Goal: Answer question/provide support

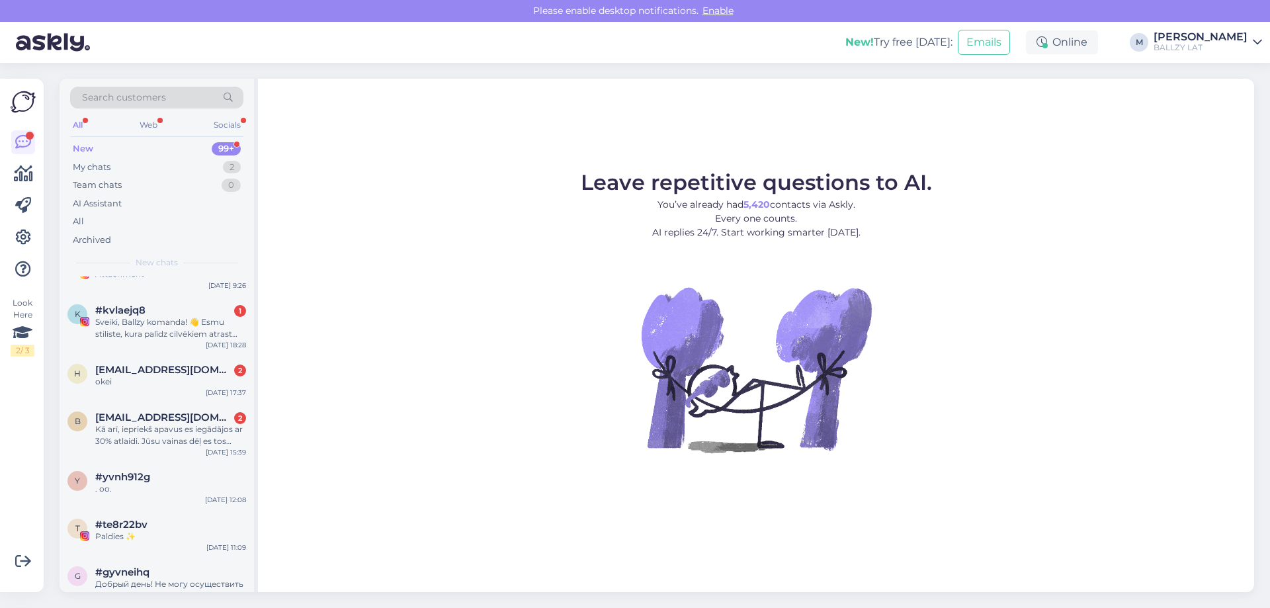
scroll to position [860, 0]
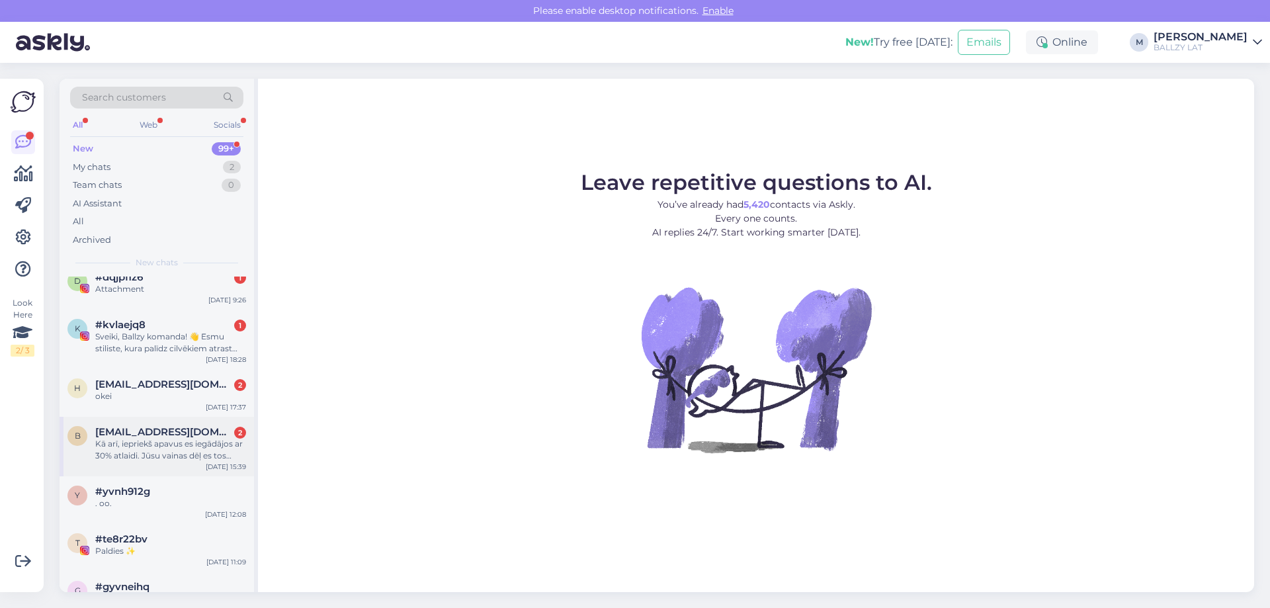
click at [183, 447] on div "Kā arī, iepriekš apavus es iegādājos ar 30% atlaidi. Jūsu vainas dēļ es tos nev…" at bounding box center [170, 450] width 151 height 24
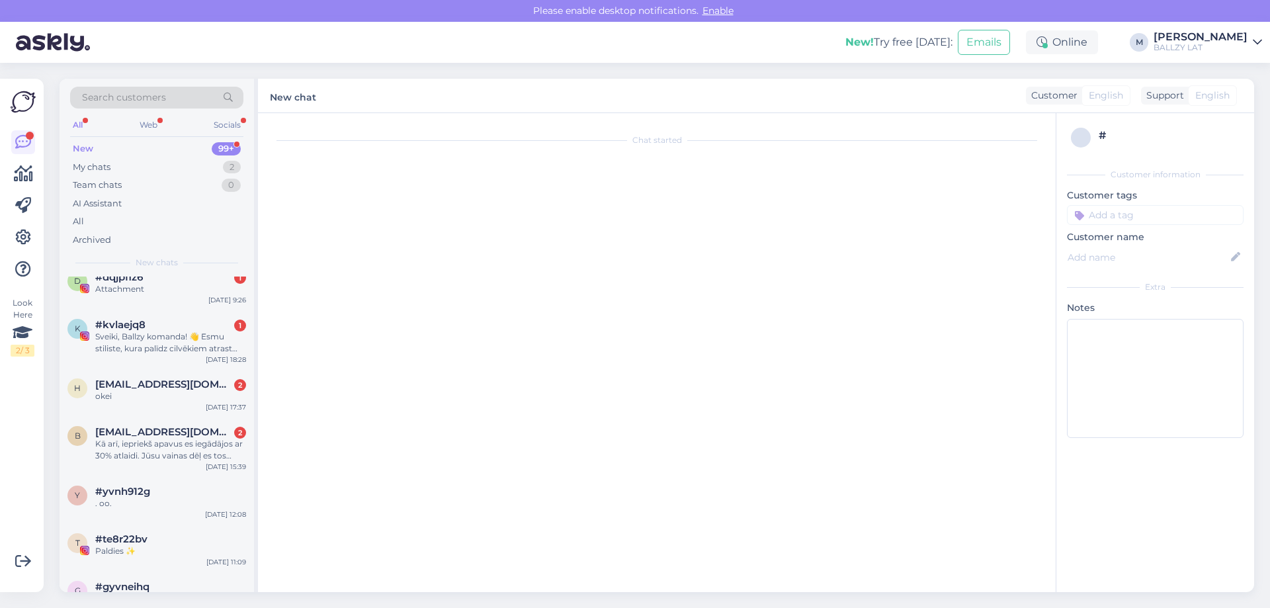
scroll to position [448, 0]
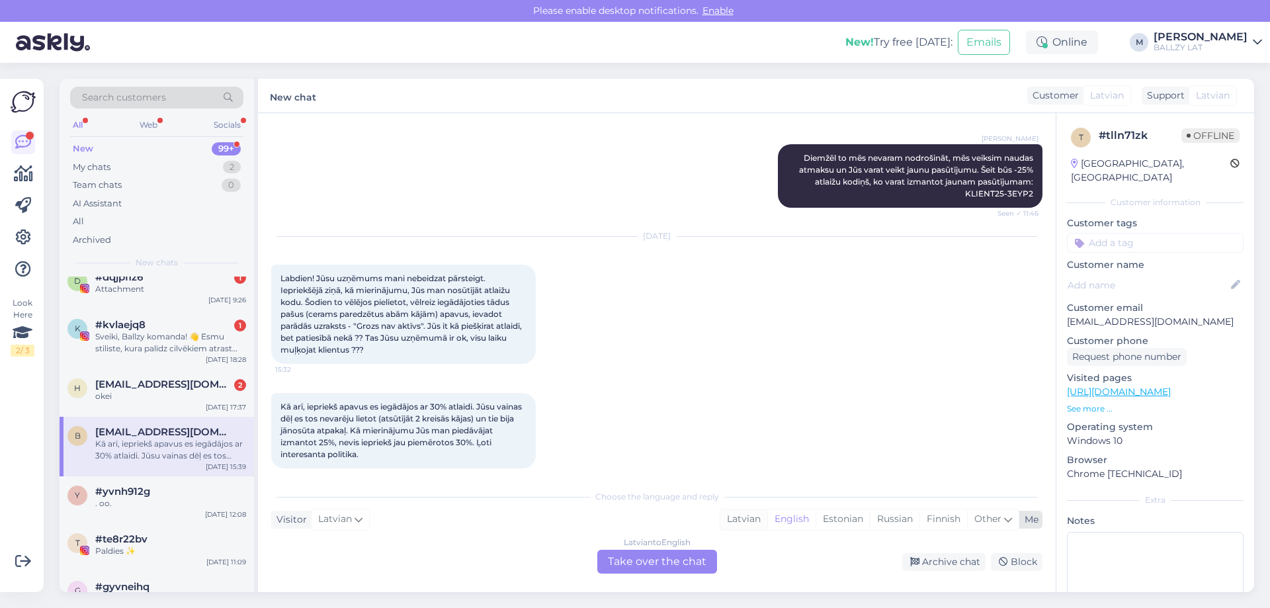
click at [746, 525] on div "Latvian" at bounding box center [743, 519] width 47 height 20
click at [669, 568] on div "Latvian to Latvian Take over the chat" at bounding box center [657, 562] width 120 height 24
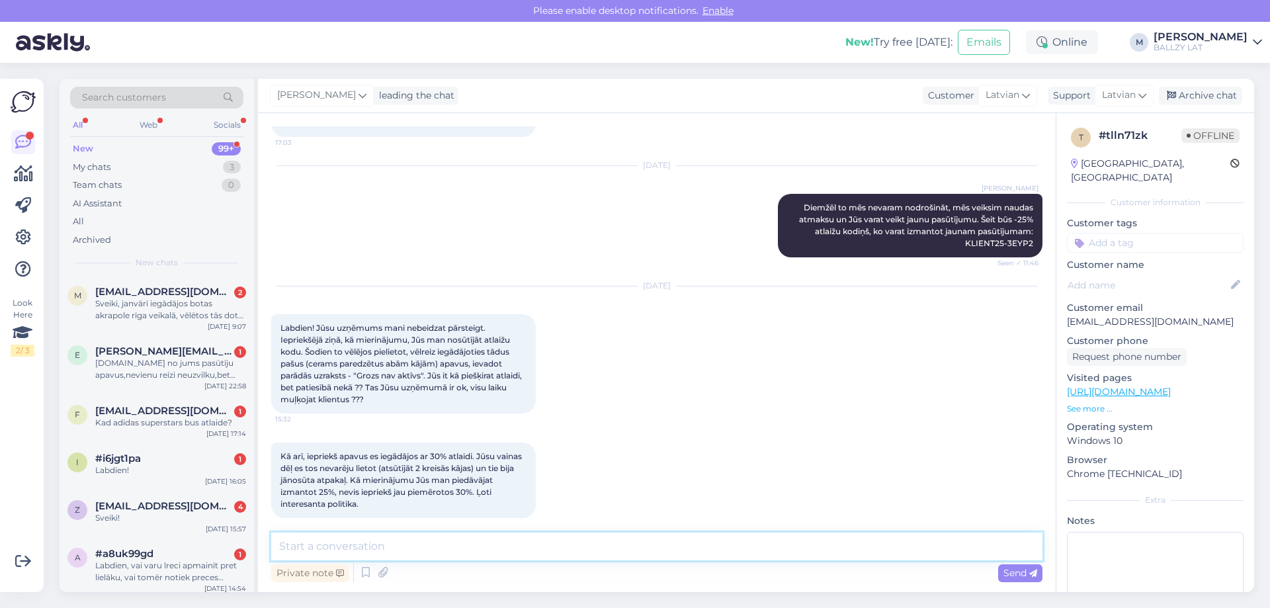
click at [395, 538] on textarea at bounding box center [656, 547] width 771 height 28
paste textarea "30OFF-WQX6I"
type textarea "Sveiki! Šeit būs -30% atlaides kodiņš: 30OFF-WQX6I"
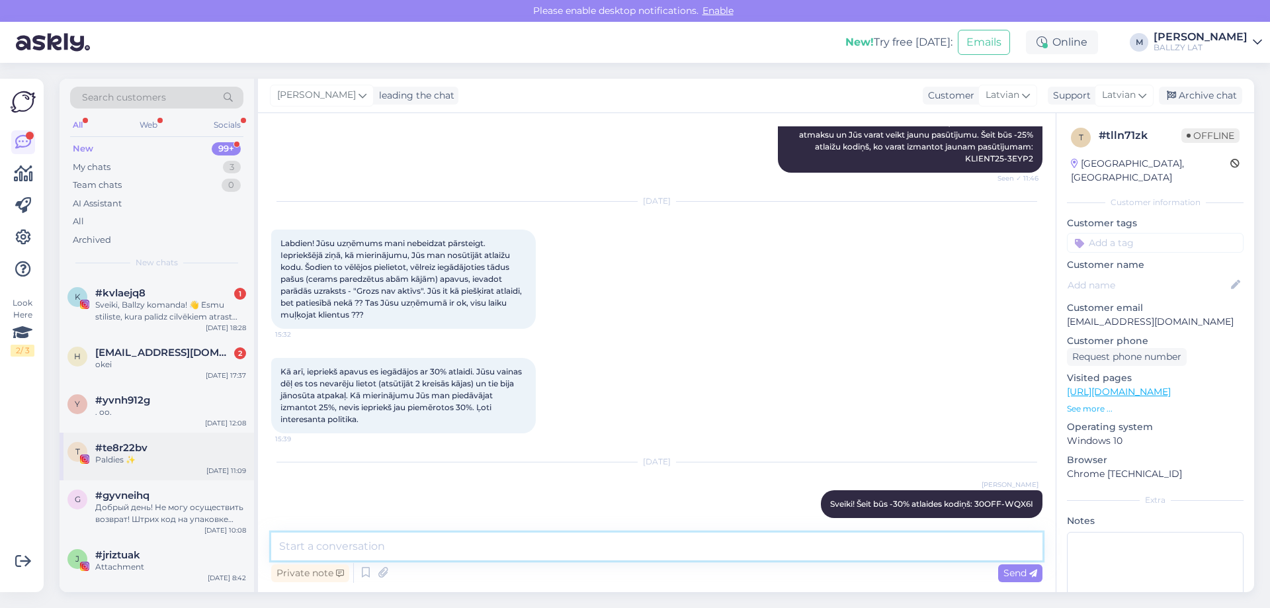
scroll to position [926, 0]
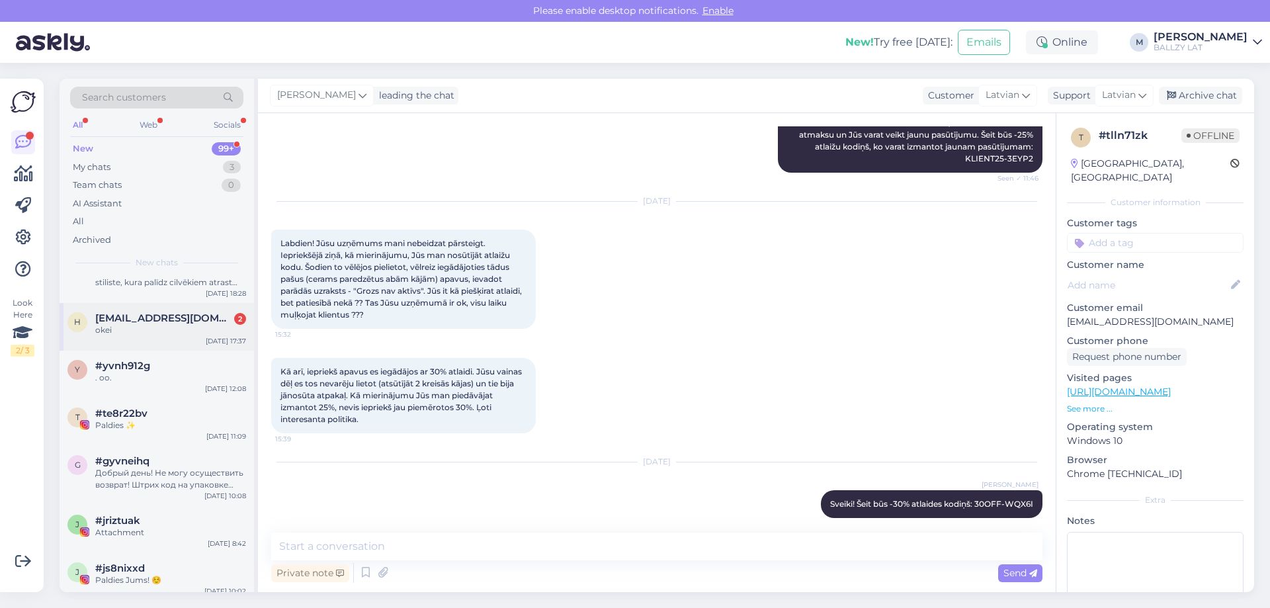
click at [170, 326] on div "okei" at bounding box center [170, 330] width 151 height 12
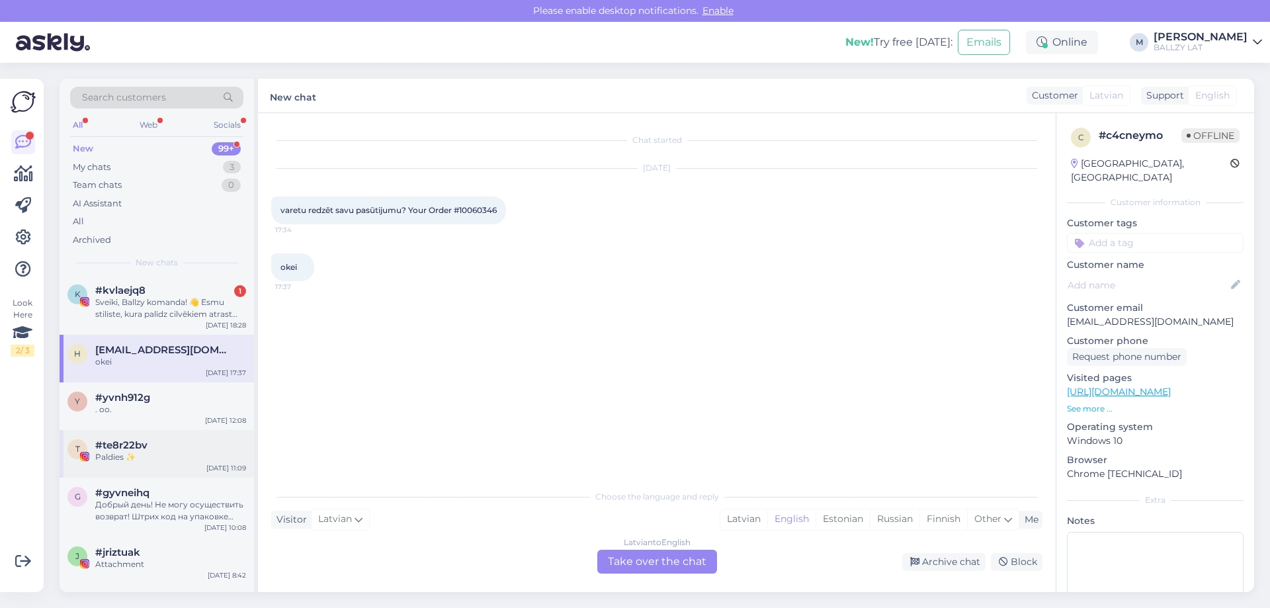
scroll to position [860, 0]
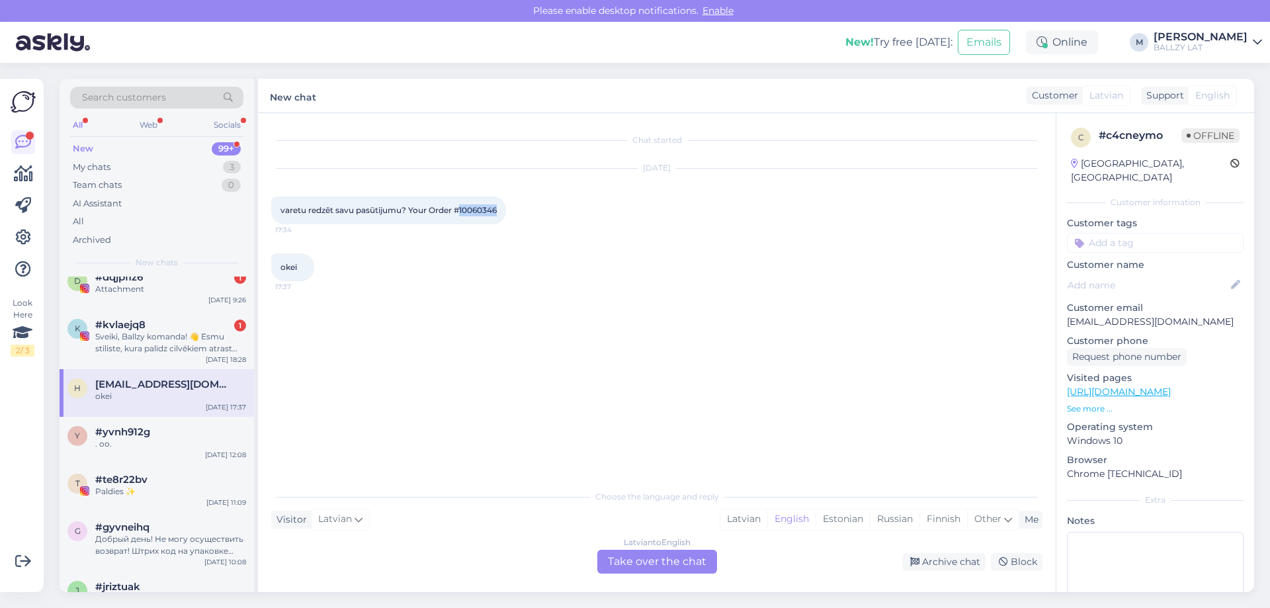
drag, startPoint x: 462, startPoint y: 212, endPoint x: 503, endPoint y: 210, distance: 41.1
click at [503, 210] on div "varetu redzēt savu pasūtijumu? Your Order #10060346 17:34" at bounding box center [388, 210] width 235 height 28
copy span "10060346"
click at [740, 519] on div "Latvian" at bounding box center [743, 519] width 47 height 20
click at [685, 570] on div "Latvian to Latvian Take over the chat" at bounding box center [657, 562] width 120 height 24
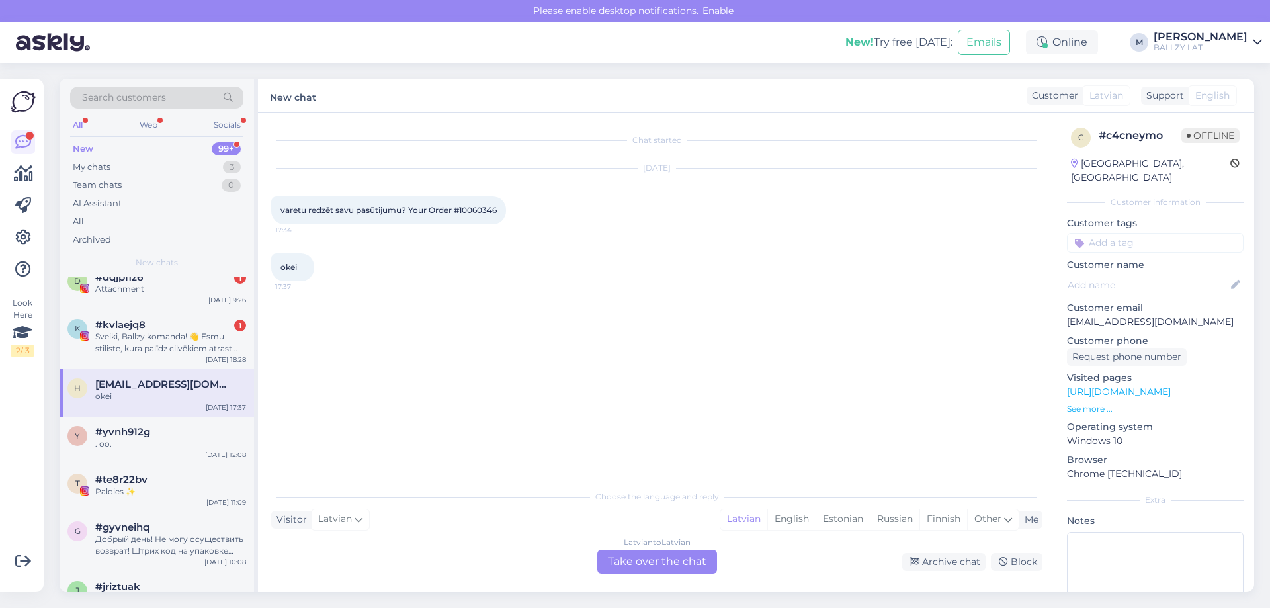
scroll to position [0, 0]
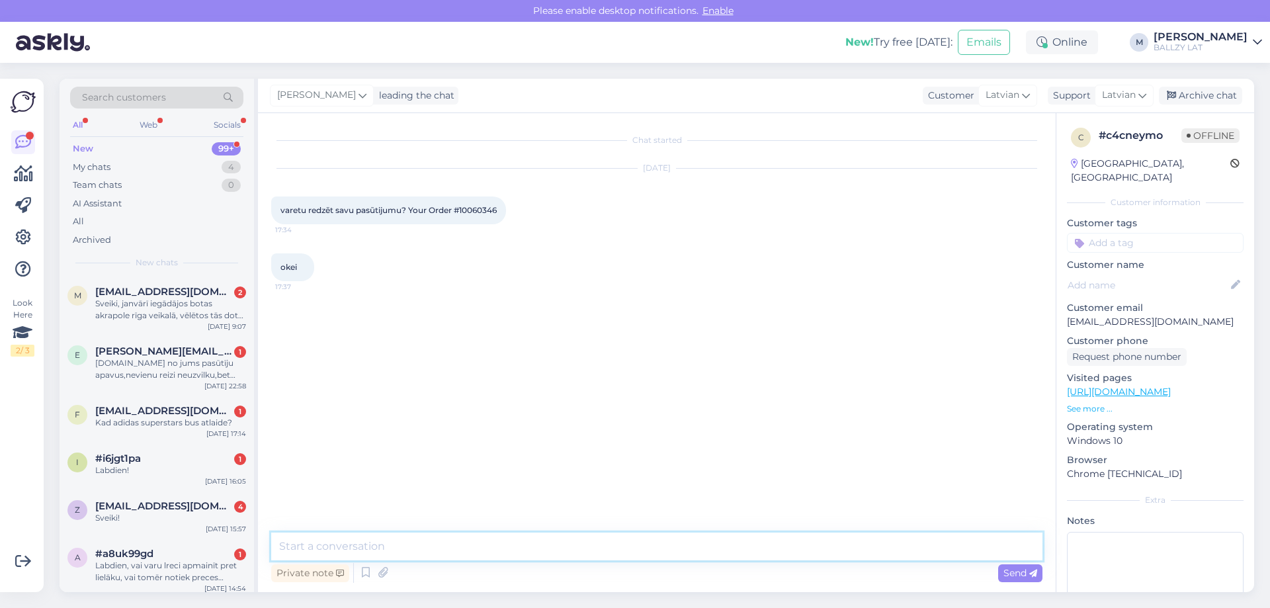
click at [458, 535] on textarea at bounding box center [656, 547] width 771 height 28
paste textarea "CC851013420EE"
type textarea "Sveiki! Šeit Omniva izsekošanas kodiņš: CC851013420EE"
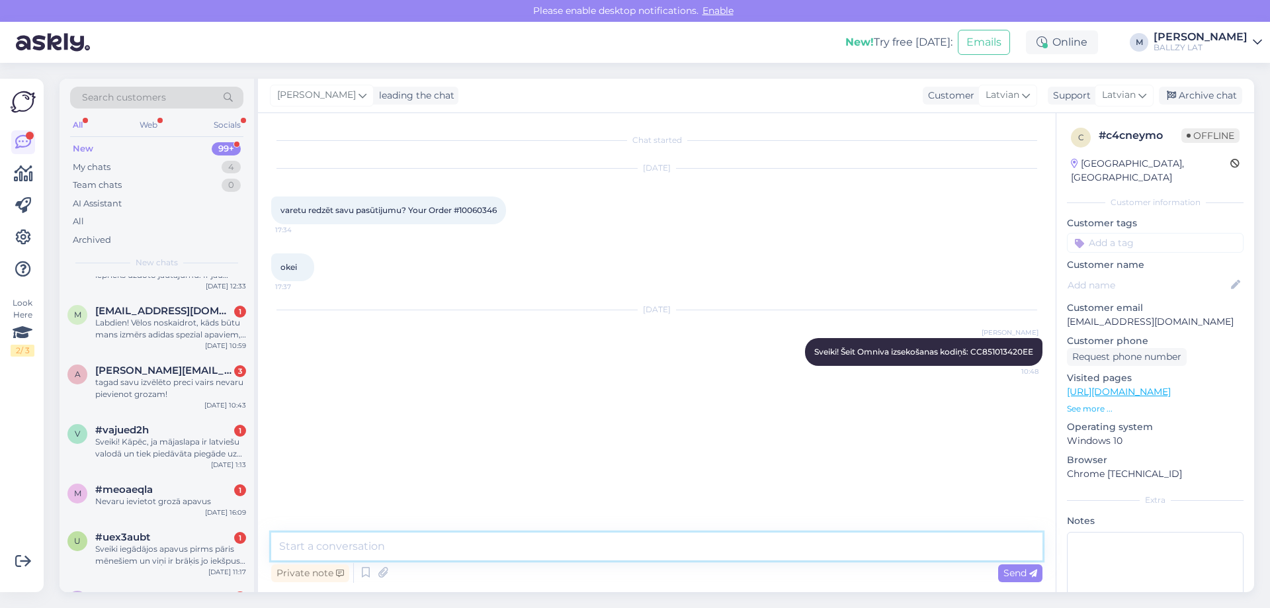
scroll to position [728, 0]
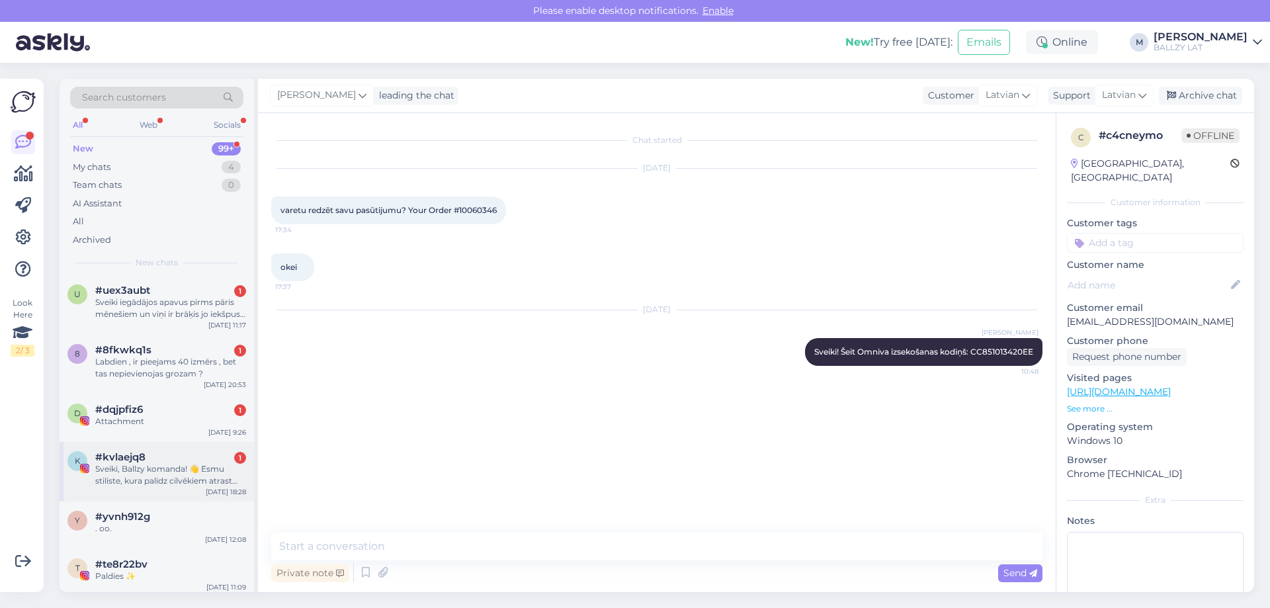
click at [138, 465] on div "Sveiki, Ballzy komanda! 👋 Esmu stiliste, kura palīdz cilvēkiem atrast savu stil…" at bounding box center [170, 475] width 151 height 24
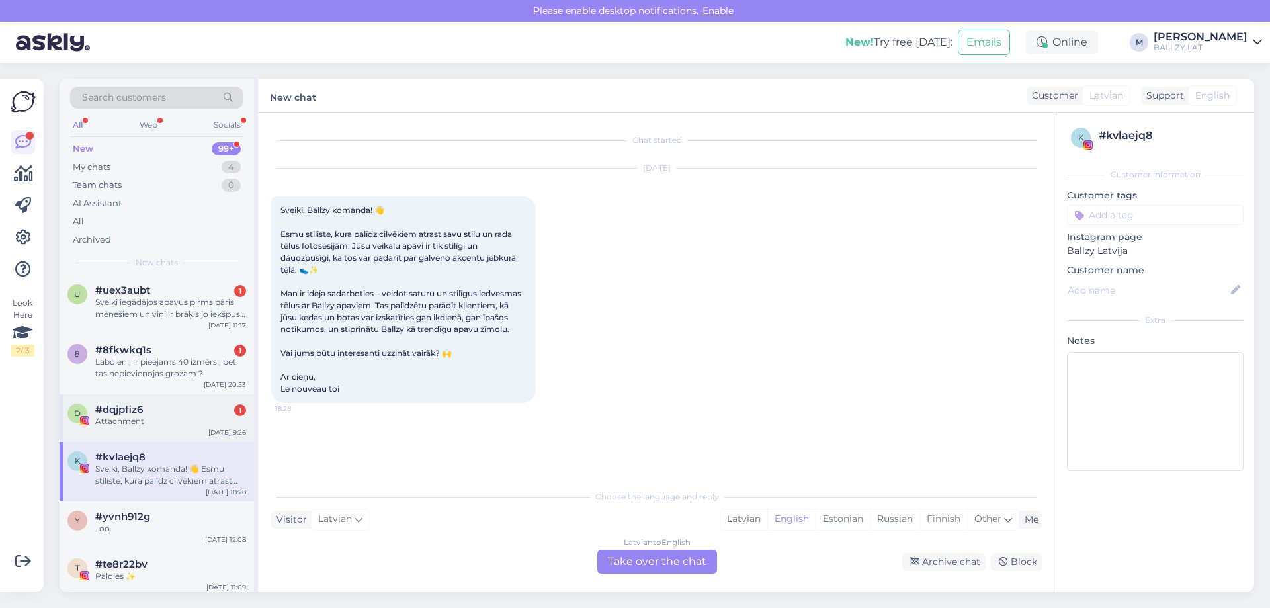
click at [144, 433] on div "d #dqjpfiz6 1 Attachment [DATE] 9:26" at bounding box center [157, 418] width 195 height 48
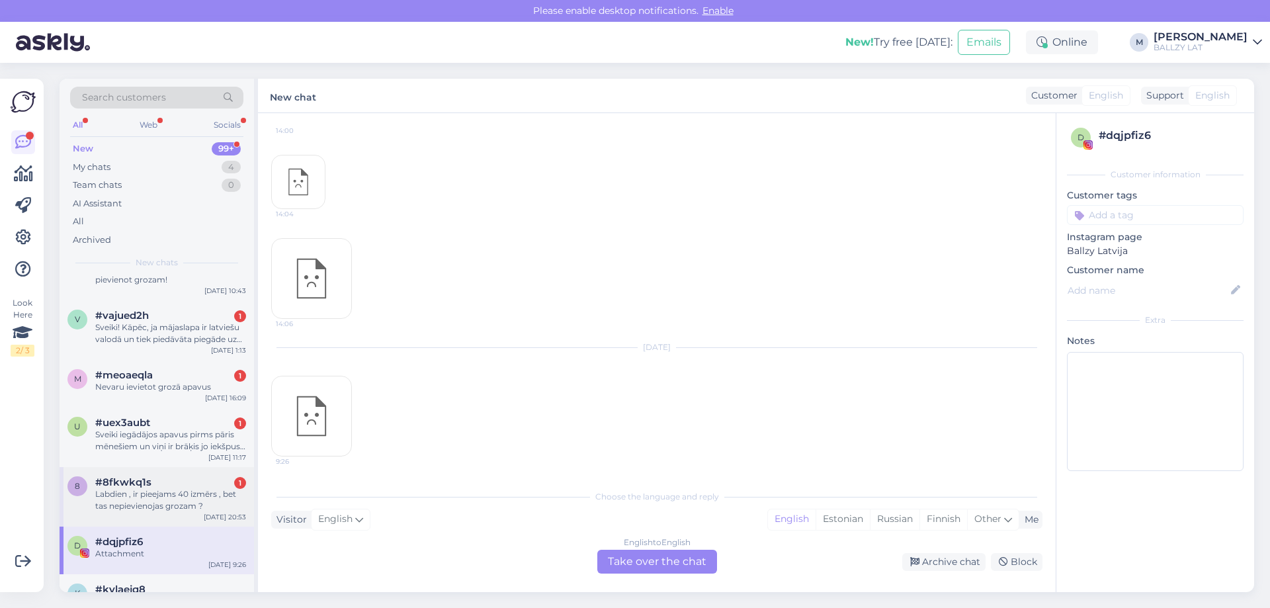
scroll to position [319, 0]
click at [146, 489] on div "Labdien , ir pieejams 40 izmērs , bet tas nepievienojas grozam ?" at bounding box center [170, 500] width 151 height 24
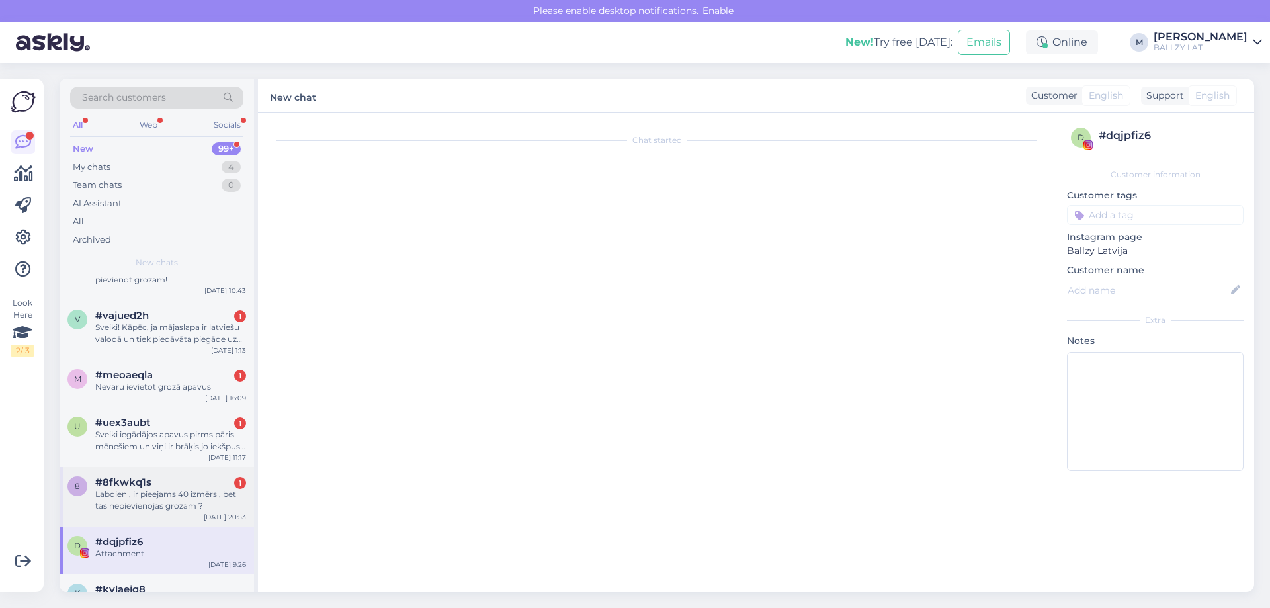
scroll to position [0, 0]
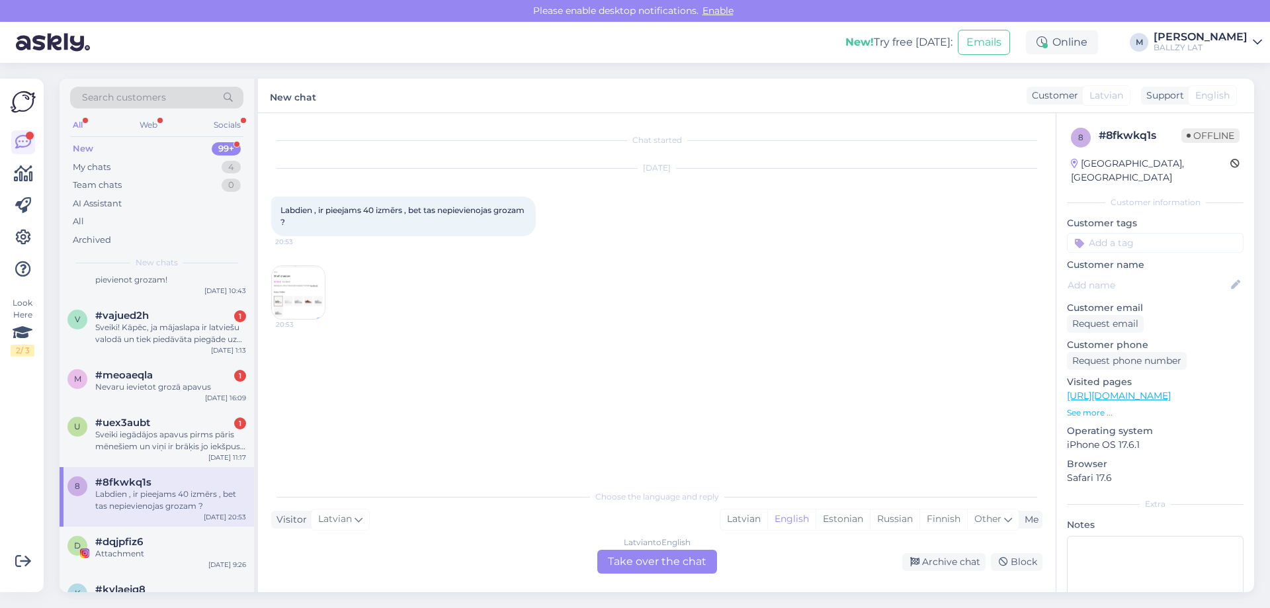
click at [295, 280] on img at bounding box center [298, 292] width 53 height 53
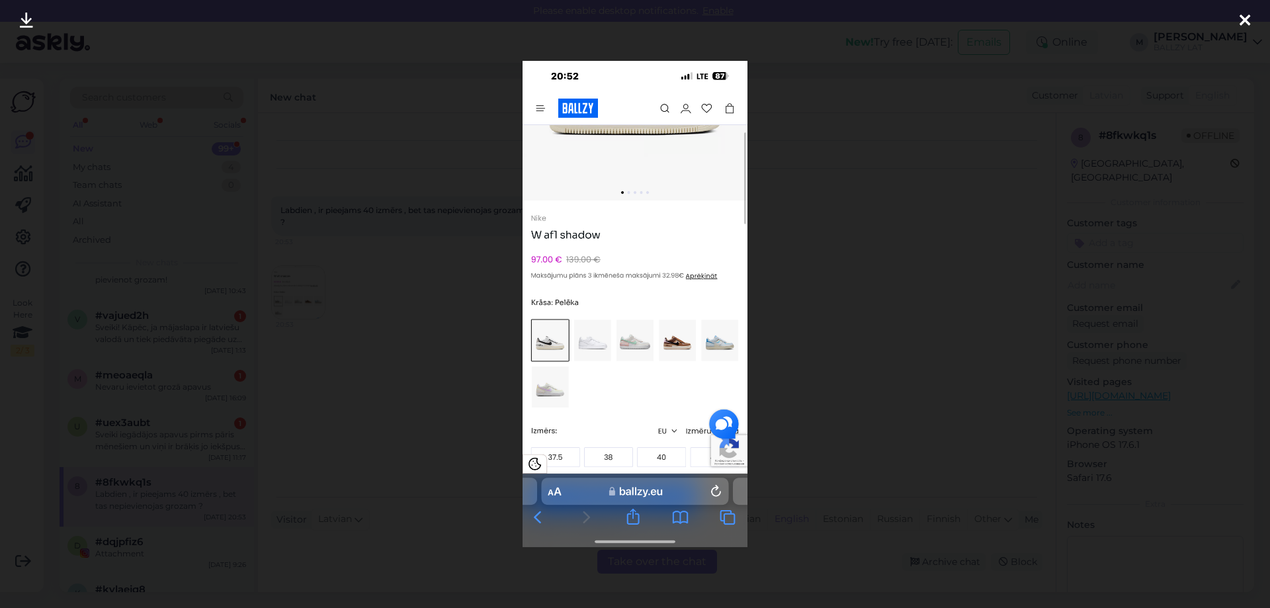
click at [419, 357] on div at bounding box center [635, 304] width 1270 height 608
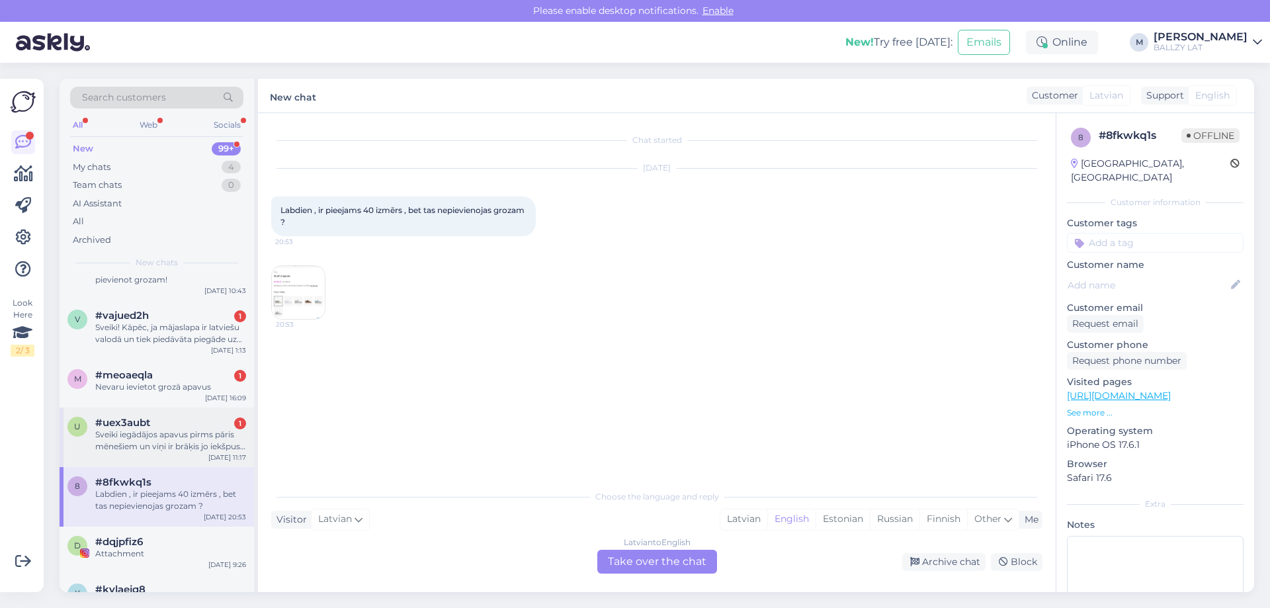
click at [164, 431] on div "Sveiki iegādājos apavus pirms pāris mēnešiem un viņi ir brāķis jo iekšpuse plīs…" at bounding box center [170, 441] width 151 height 24
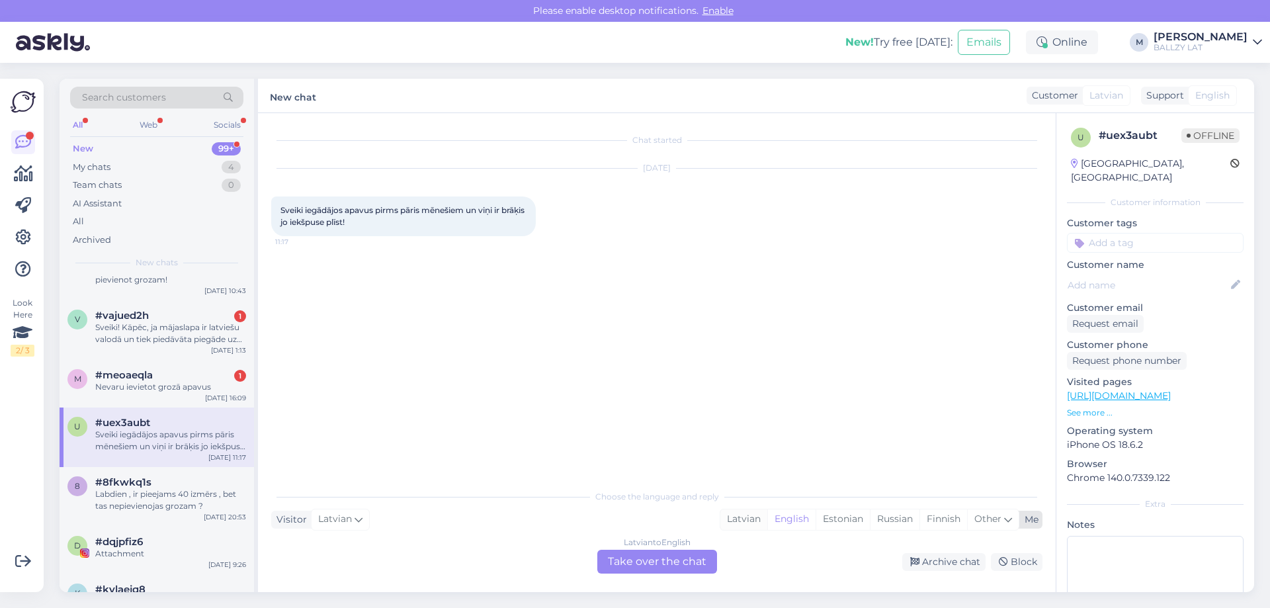
click at [752, 525] on div "Latvian" at bounding box center [743, 519] width 47 height 20
click at [656, 578] on div "Chat started [DATE] Sveiki iegādājos apavus pirms pāris mēnešiem un viņi ir brā…" at bounding box center [657, 352] width 798 height 479
click at [648, 566] on div "Latvian to Latvian Take over the chat" at bounding box center [657, 562] width 120 height 24
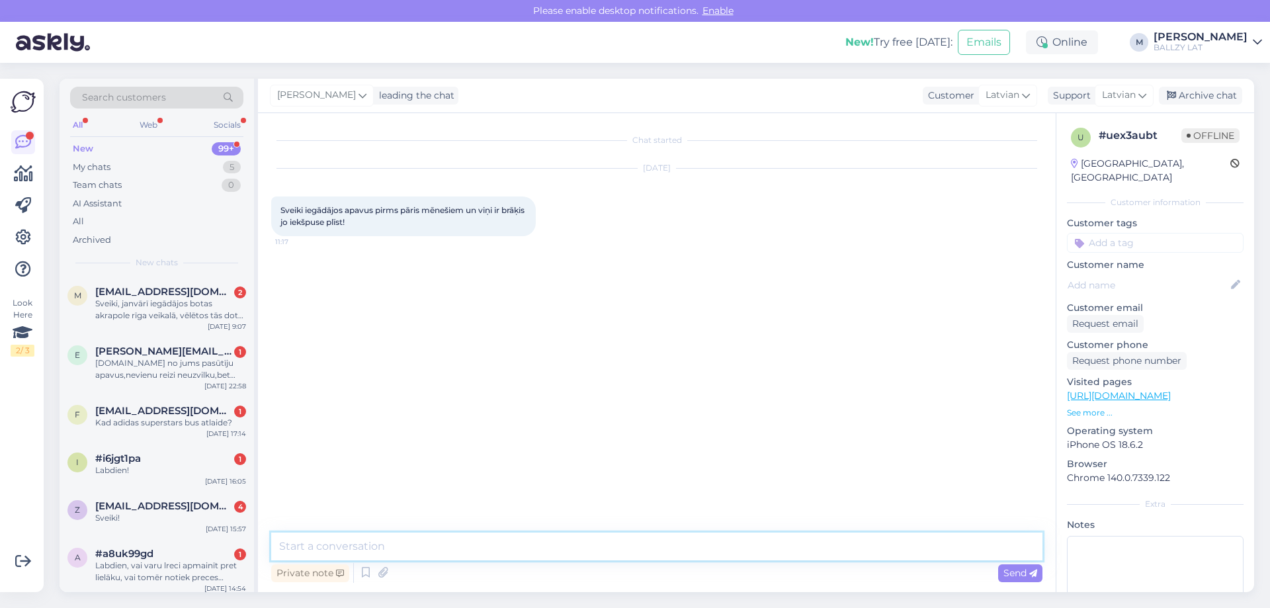
click at [431, 550] on textarea at bounding box center [656, 547] width 771 height 28
paste textarea "[EMAIL_ADDRESS][DOMAIN_NAME]"
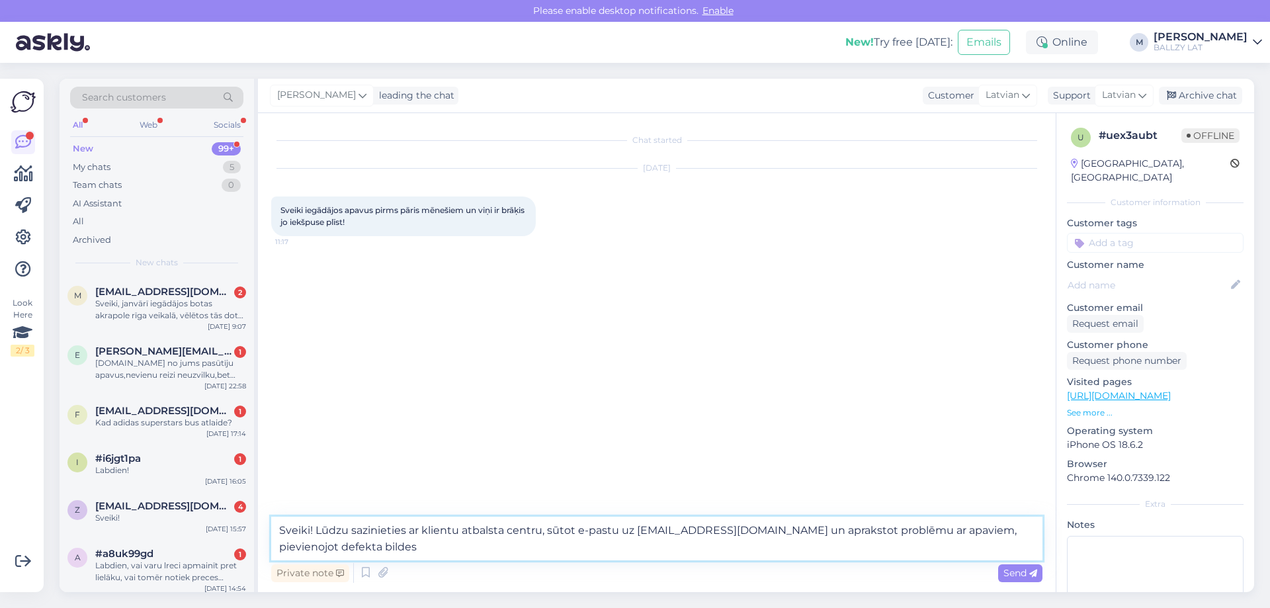
type textarea "Sveiki! Lūdzu sazinieties ar klientu atbalsta centru, sūtot e-pastu uz [EMAIL_A…"
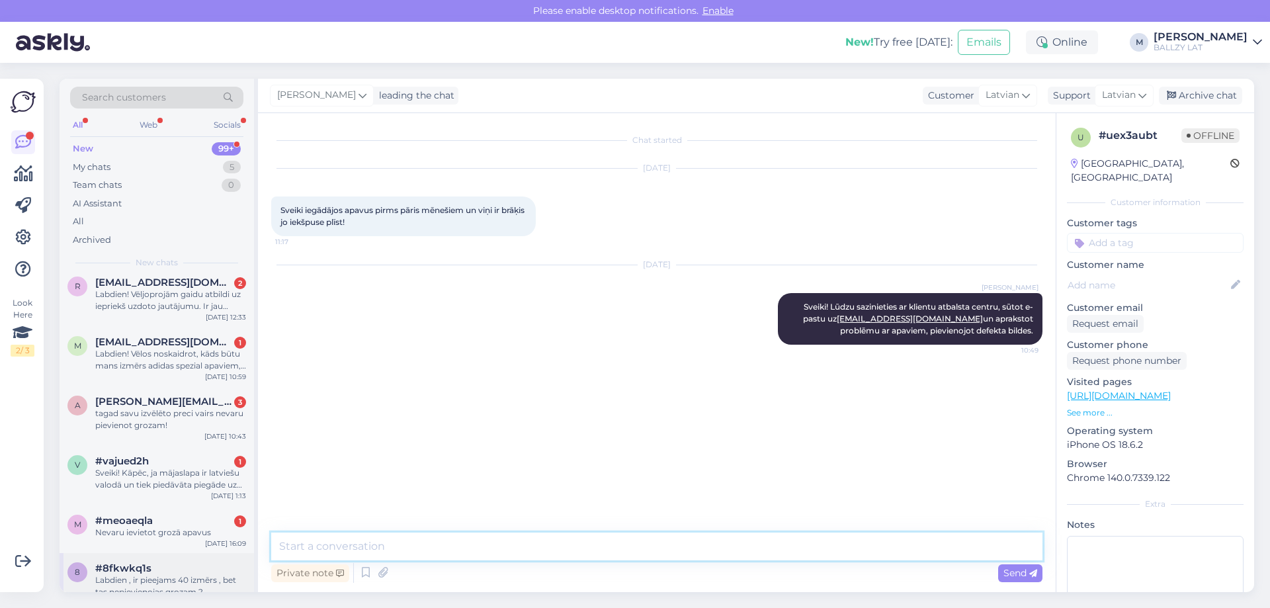
scroll to position [662, 0]
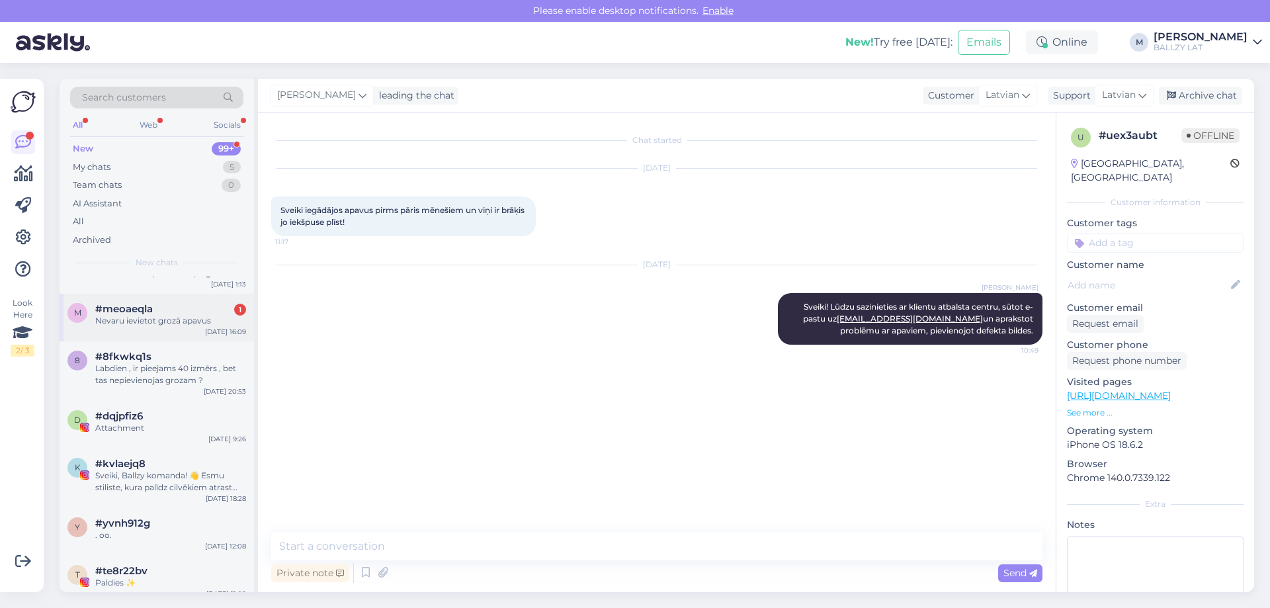
click at [187, 322] on div "Nevaru ievietot grozā apavus" at bounding box center [170, 321] width 151 height 12
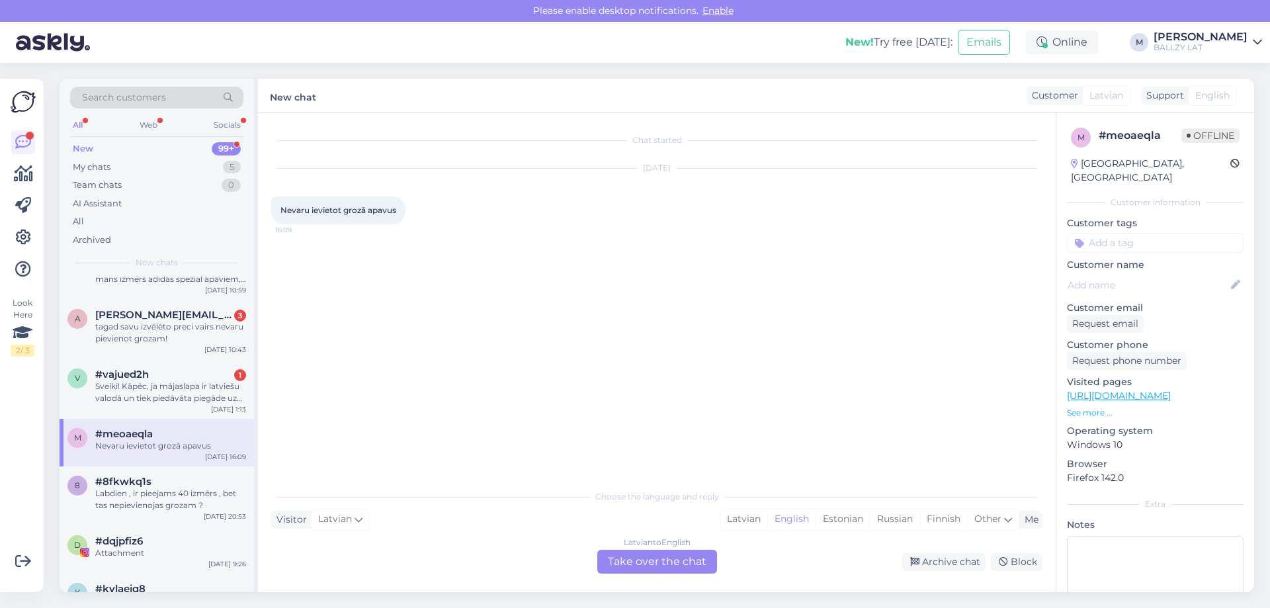
scroll to position [529, 0]
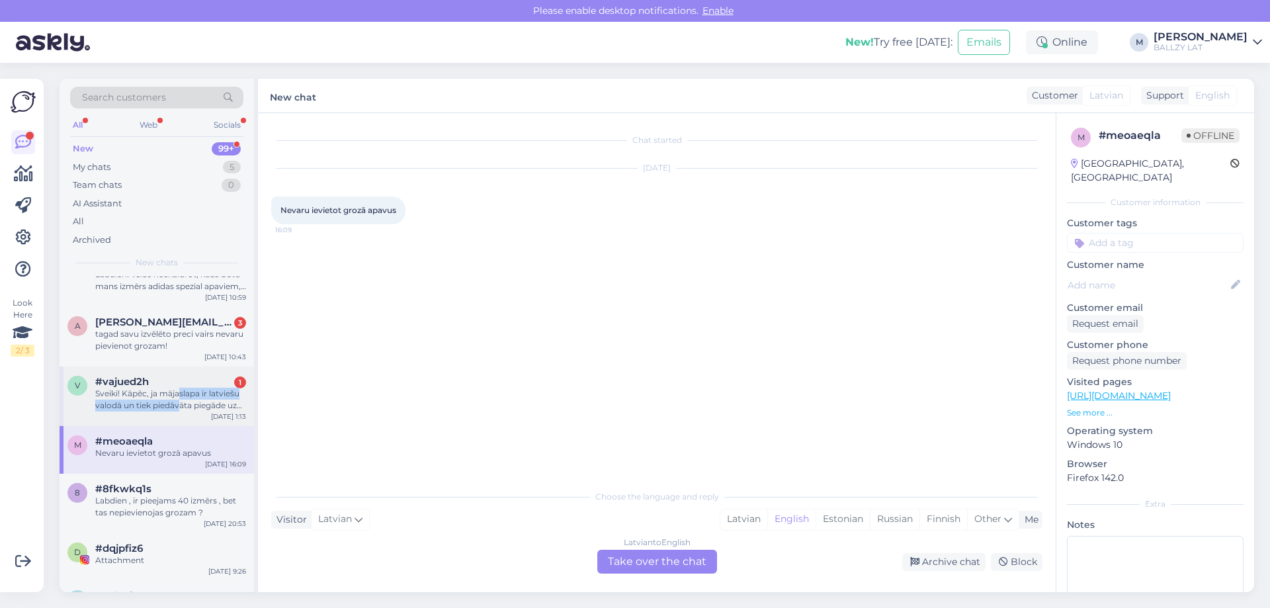
click at [179, 399] on div "Sveiki! Kāpēc, ja mājaslapa ir latviešu valodā un tiek piedāvāta piegāde uz [GE…" at bounding box center [170, 400] width 151 height 24
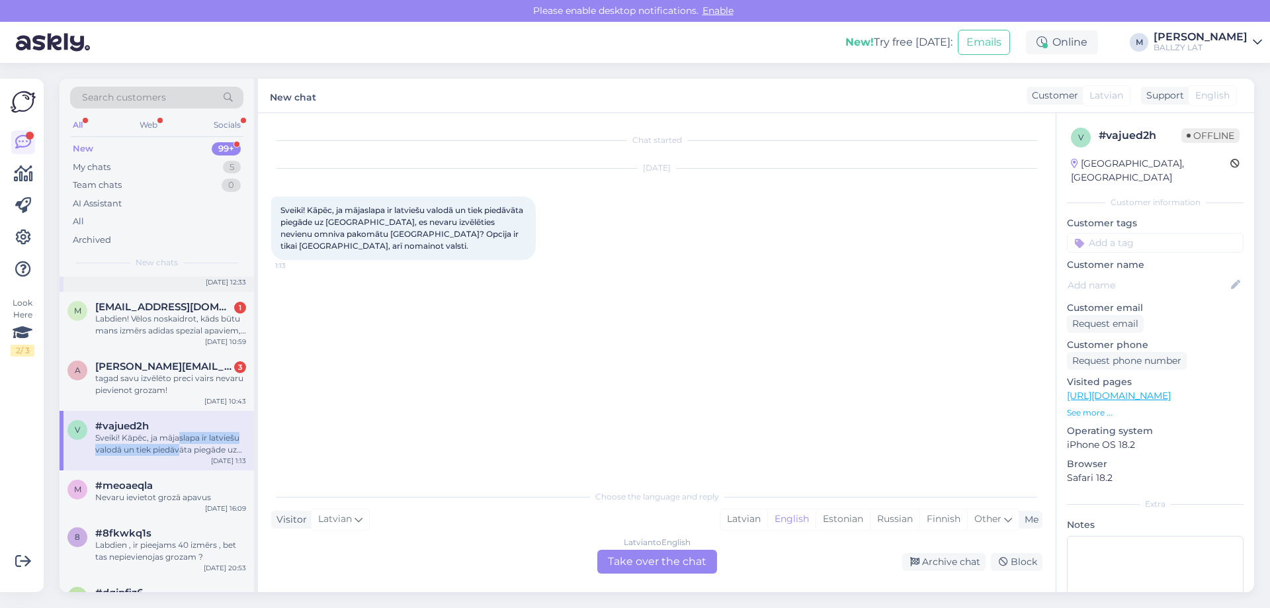
scroll to position [331, 0]
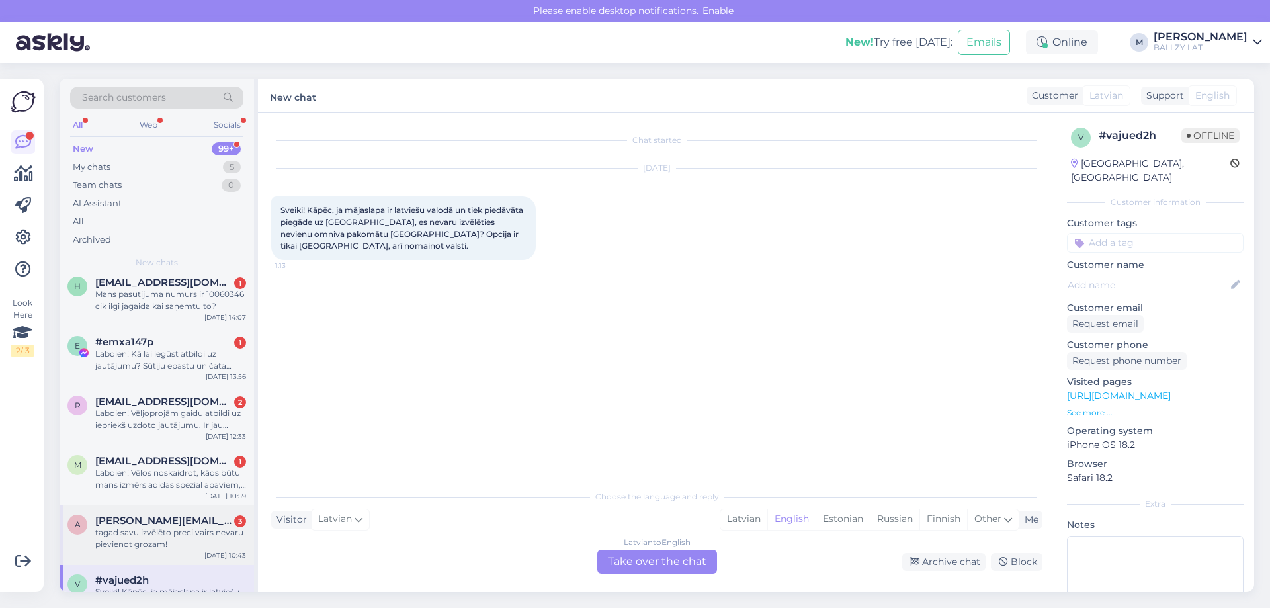
click at [157, 535] on div "tagad savu izvēlēto preci vairs nevaru pievienot grozam!" at bounding box center [170, 539] width 151 height 24
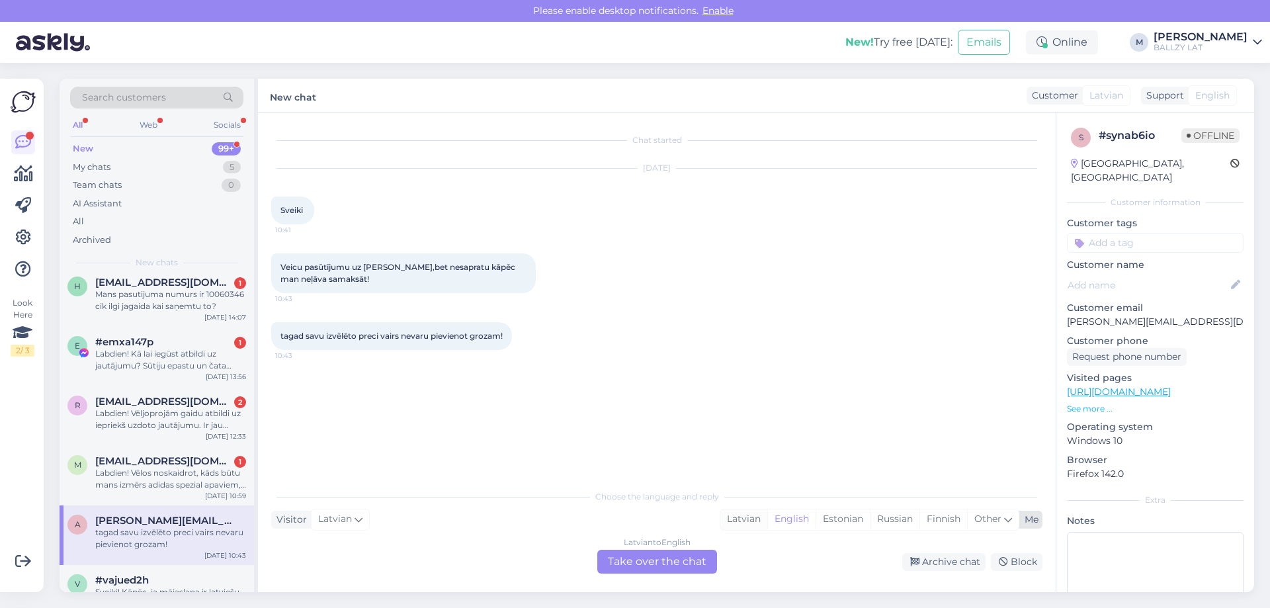
click at [750, 522] on div "Latvian" at bounding box center [743, 519] width 47 height 20
click at [670, 552] on div "Latvian to Latvian Take over the chat" at bounding box center [657, 562] width 120 height 24
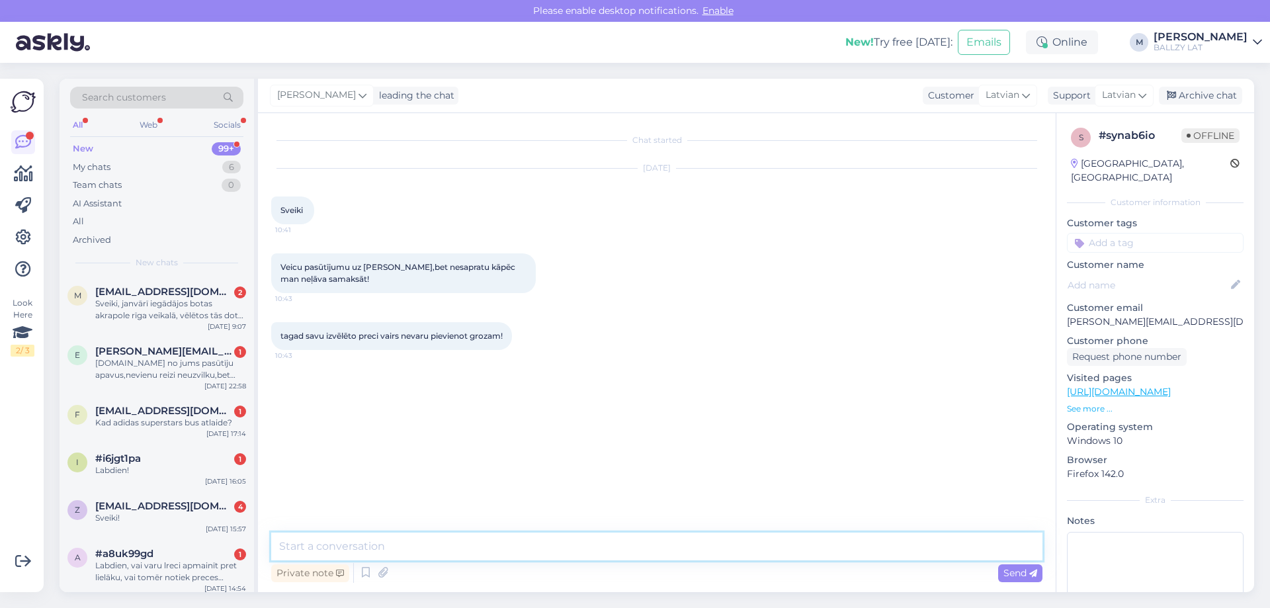
click at [541, 544] on textarea at bounding box center [656, 547] width 771 height 28
type textarea "Sveiki! Prece pēc 30minūtēm aptuveni atgriežas atlikumā, ja netiek veikts iepri…"
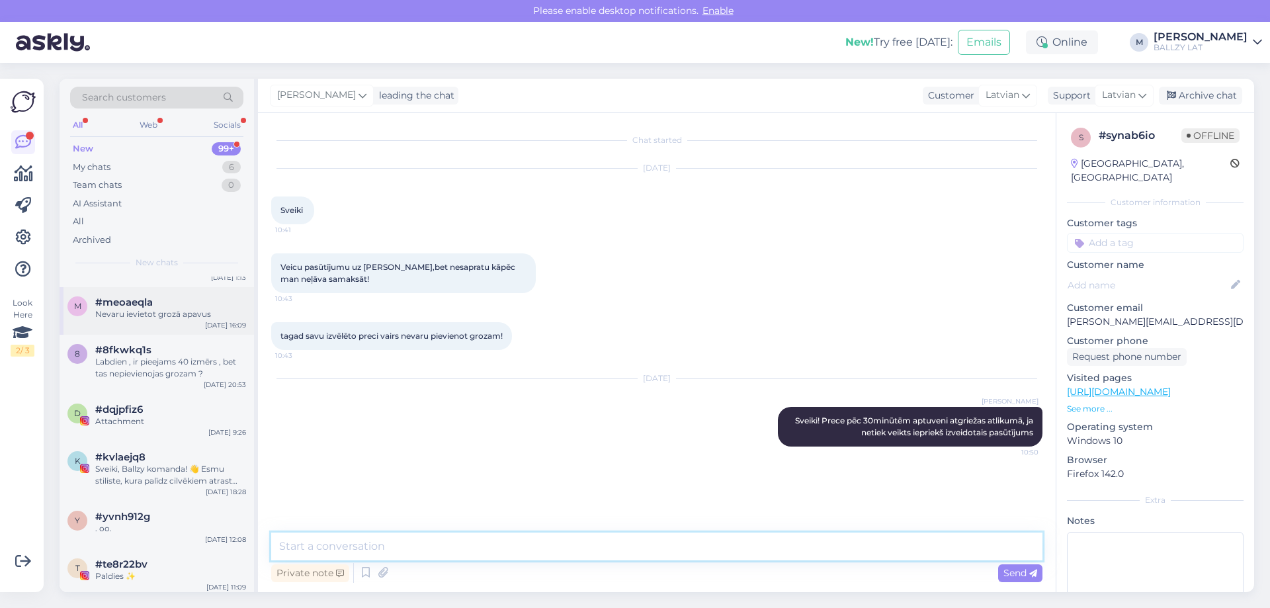
scroll to position [463, 0]
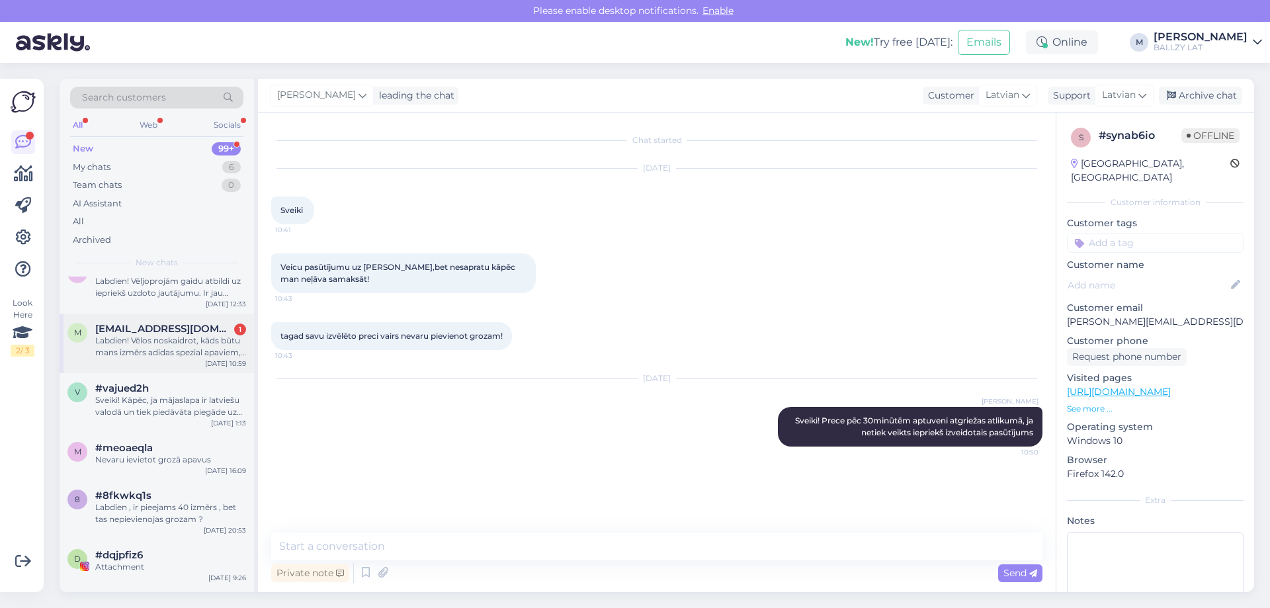
click at [181, 349] on div "Labdien! Vēlos noskaidrot, kāds būtu mans izmērs adidas spezial apaviem, ja nik…" at bounding box center [170, 347] width 151 height 24
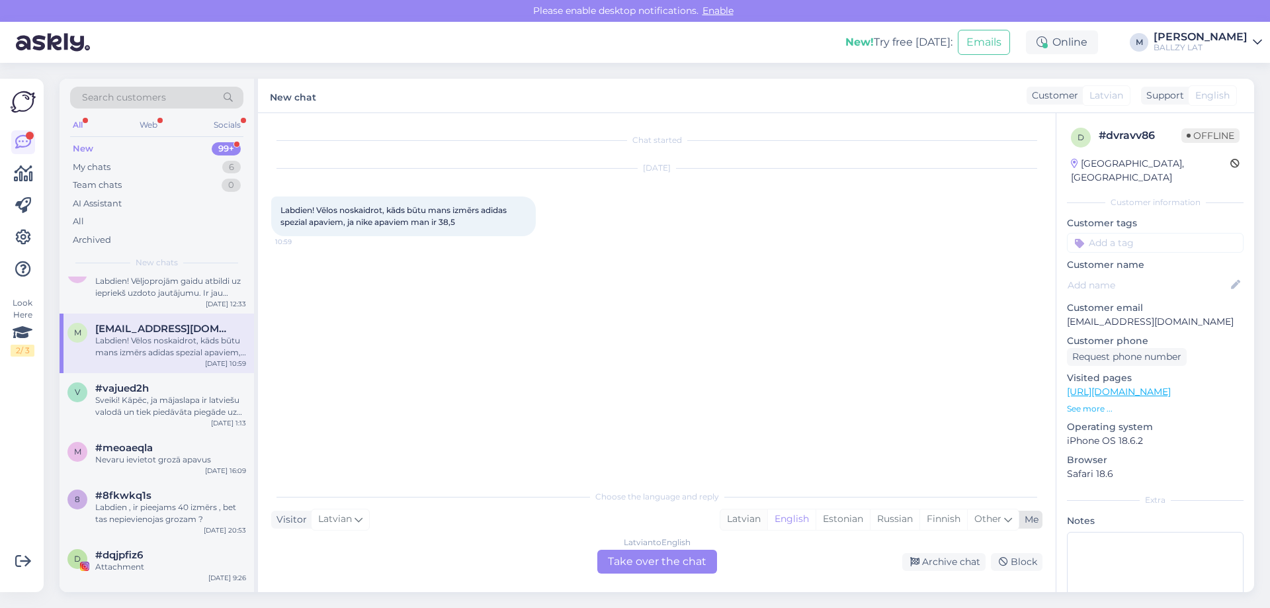
click at [741, 519] on div "Latvian" at bounding box center [743, 519] width 47 height 20
click at [689, 564] on div "Latvian to Latvian Take over the chat" at bounding box center [657, 562] width 120 height 24
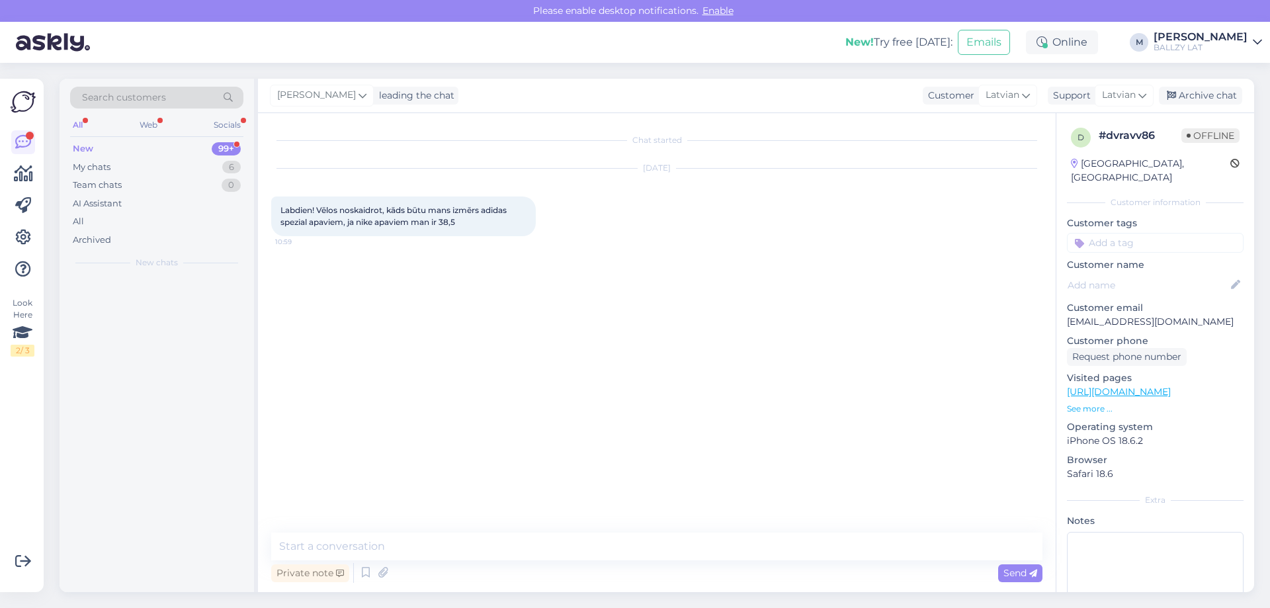
scroll to position [0, 0]
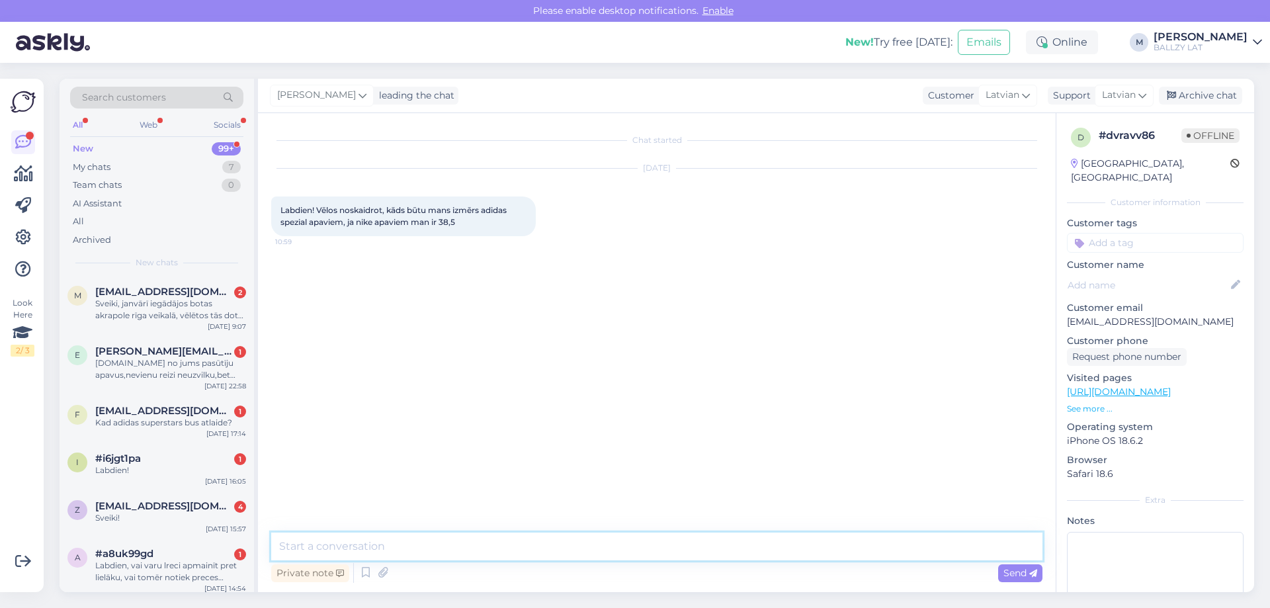
click at [463, 541] on textarea at bounding box center [656, 547] width 771 height 28
paste textarea "38 2/3"
type textarea "Sveiki! Arī 38.5 vai 38 2/3"
click at [998, 572] on div "Send" at bounding box center [1020, 573] width 44 height 18
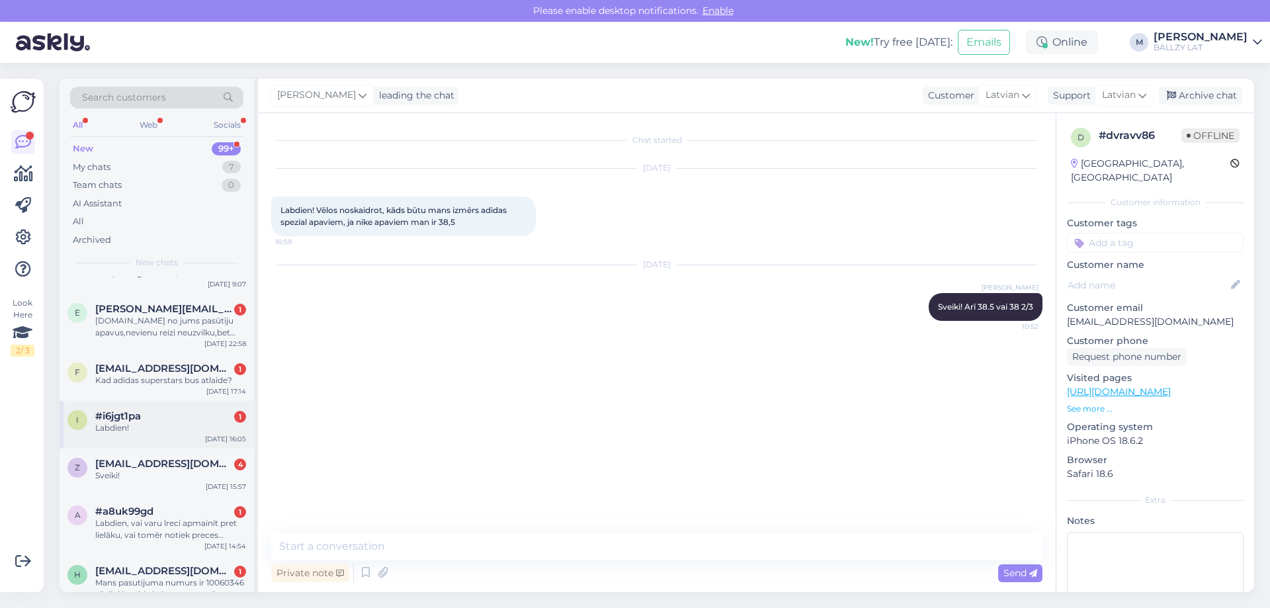
scroll to position [331, 0]
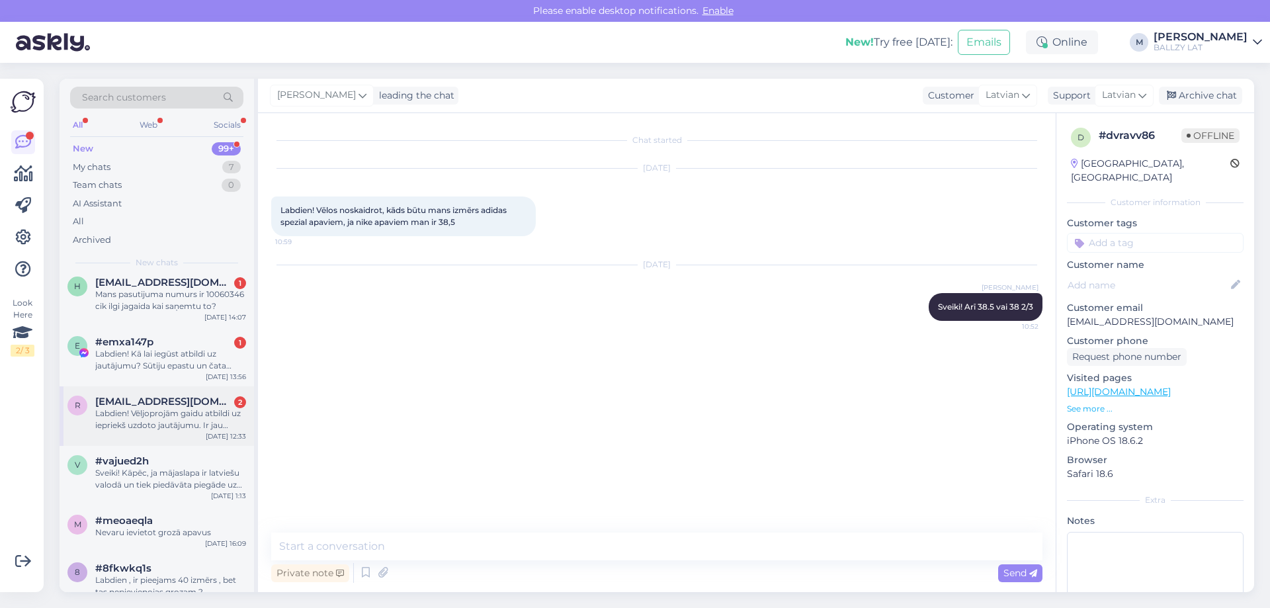
click at [190, 417] on div "Labdien! Vēljoprojām gaidu atbildi uz iepriekš uzdoto jautājumu. Ir jau astotā …" at bounding box center [170, 420] width 151 height 24
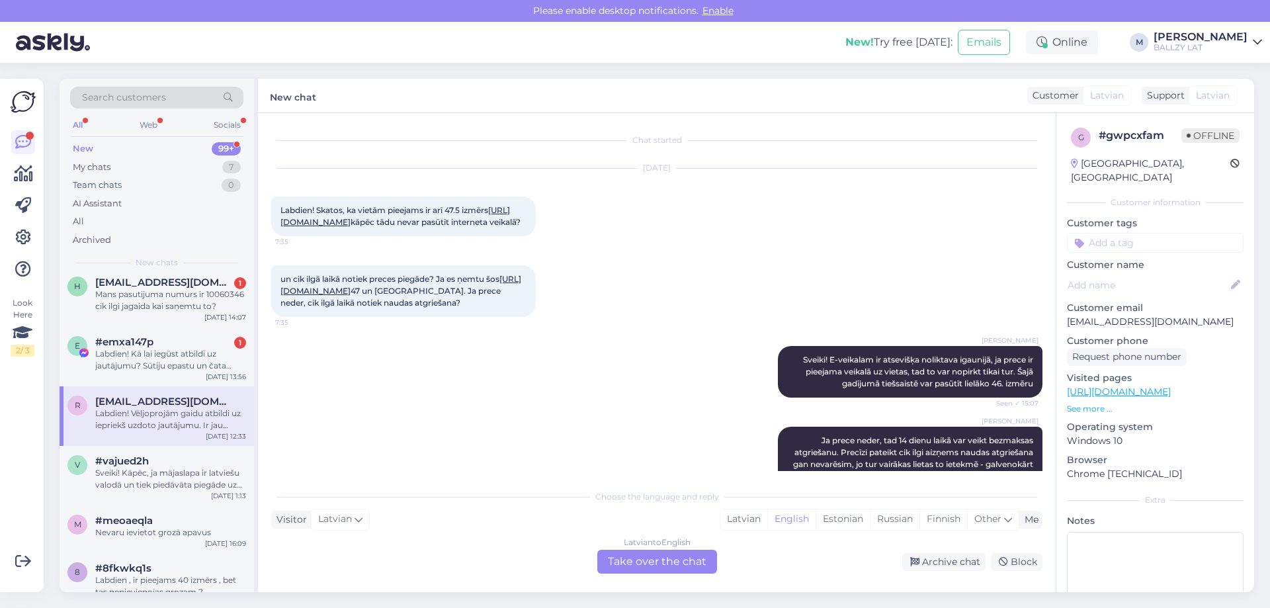
scroll to position [544, 0]
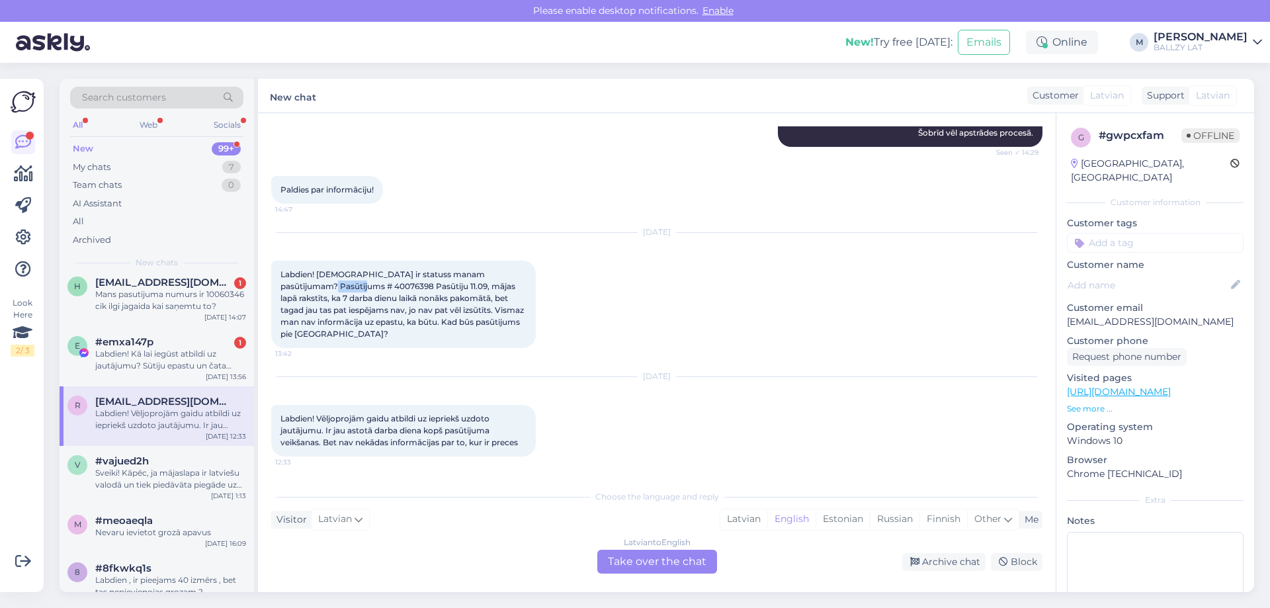
drag, startPoint x: 281, startPoint y: 297, endPoint x: 320, endPoint y: 296, distance: 38.4
click at [320, 296] on span "Labdien! [DEMOGRAPHIC_DATA] ir statuss manam pasūtījumam? Pasūtījums # 40076398…" at bounding box center [403, 303] width 245 height 69
copy span "40076398"
click at [728, 458] on div "[DATE] Labdien! Vēljoprojām gaidu atbildi uz iepriekš uzdoto jautājumu. Ir jau …" at bounding box center [656, 417] width 771 height 109
click at [761, 523] on div "Latvian" at bounding box center [743, 519] width 47 height 20
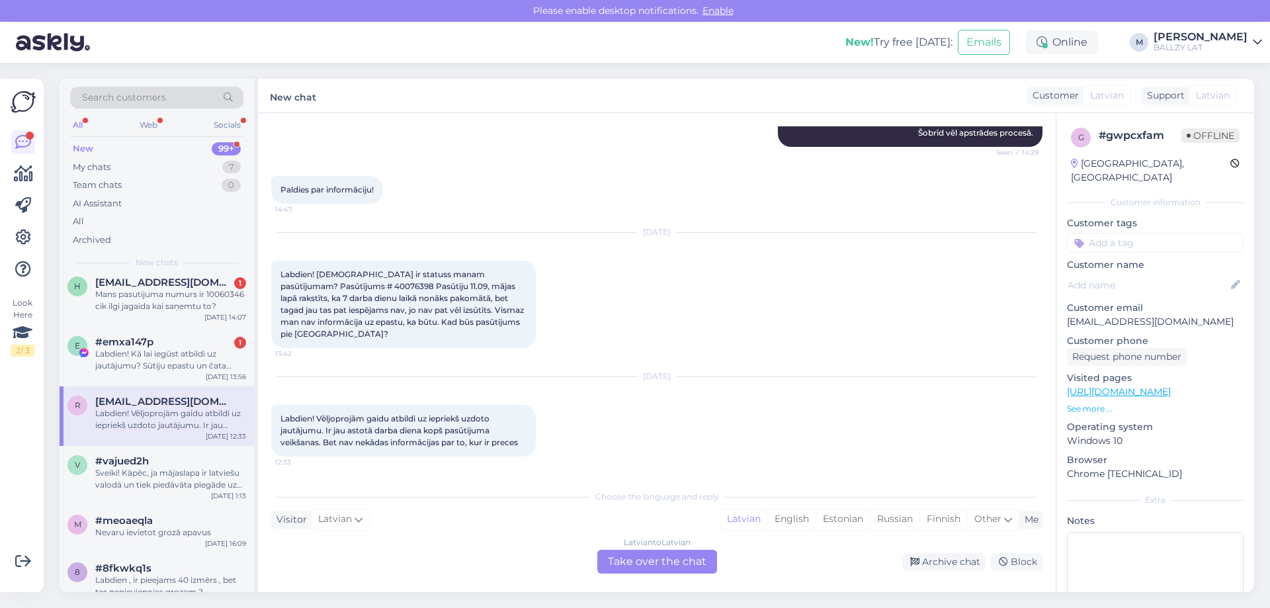
click at [670, 555] on div "Latvian to Latvian Take over the chat" at bounding box center [657, 562] width 120 height 24
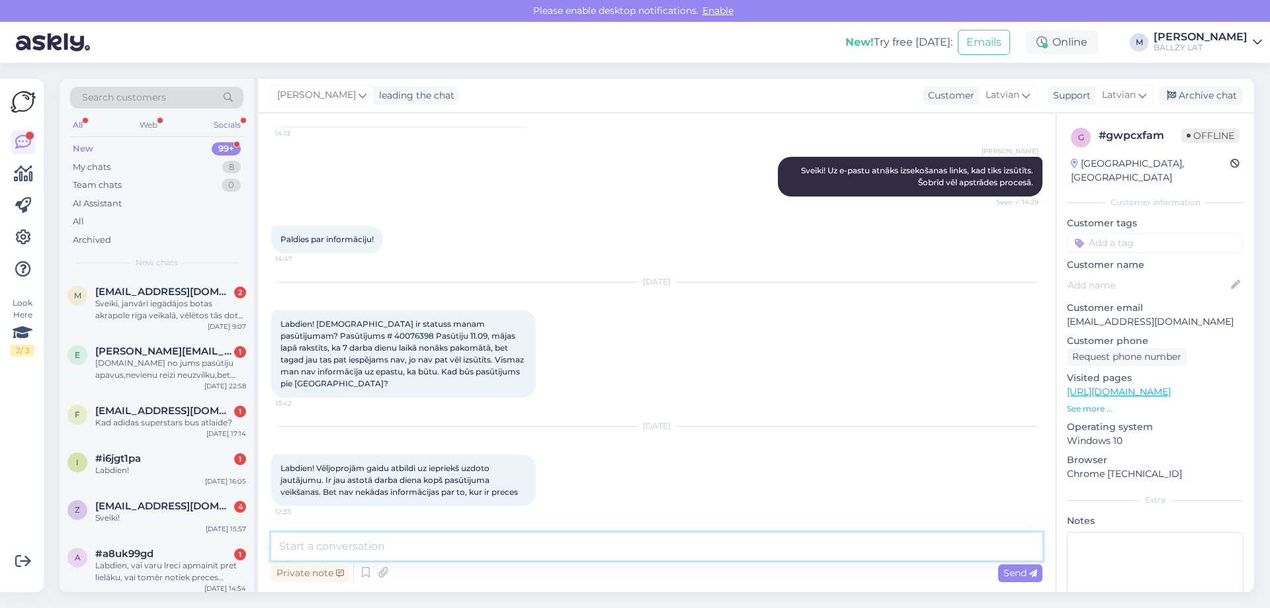
click at [456, 539] on textarea at bounding box center [656, 547] width 771 height 28
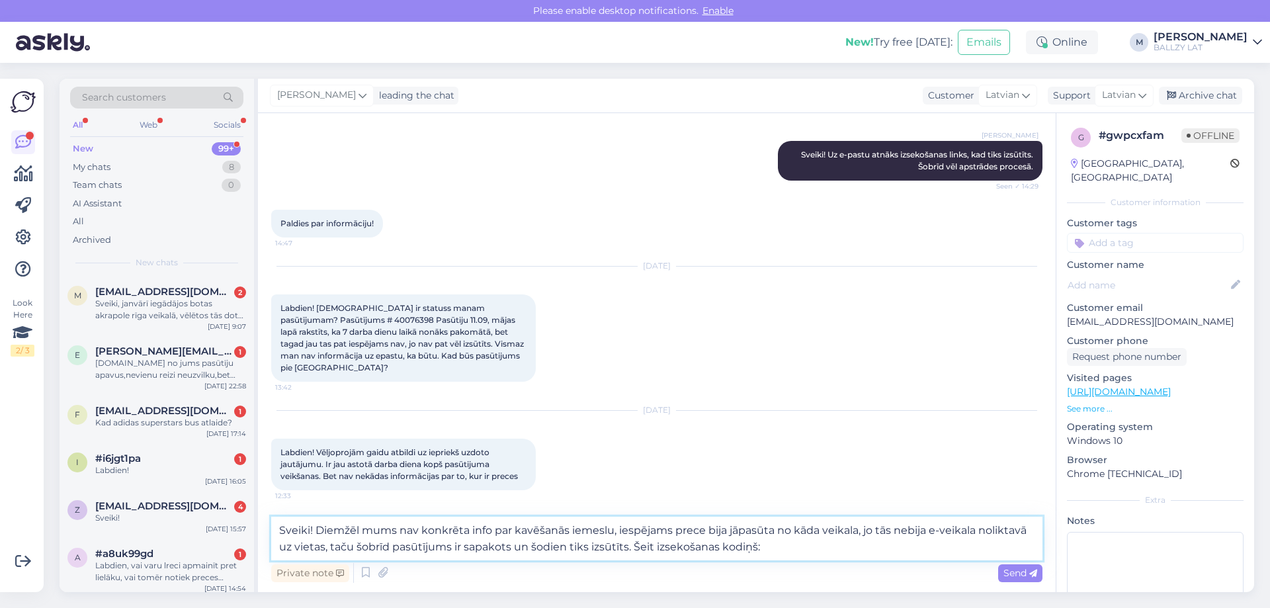
paste textarea "CC851110832EE"
type textarea "Sveiki! Diemžēl mums nav konkrēta info par kavēšanās iemeslu, iespējams prece b…"
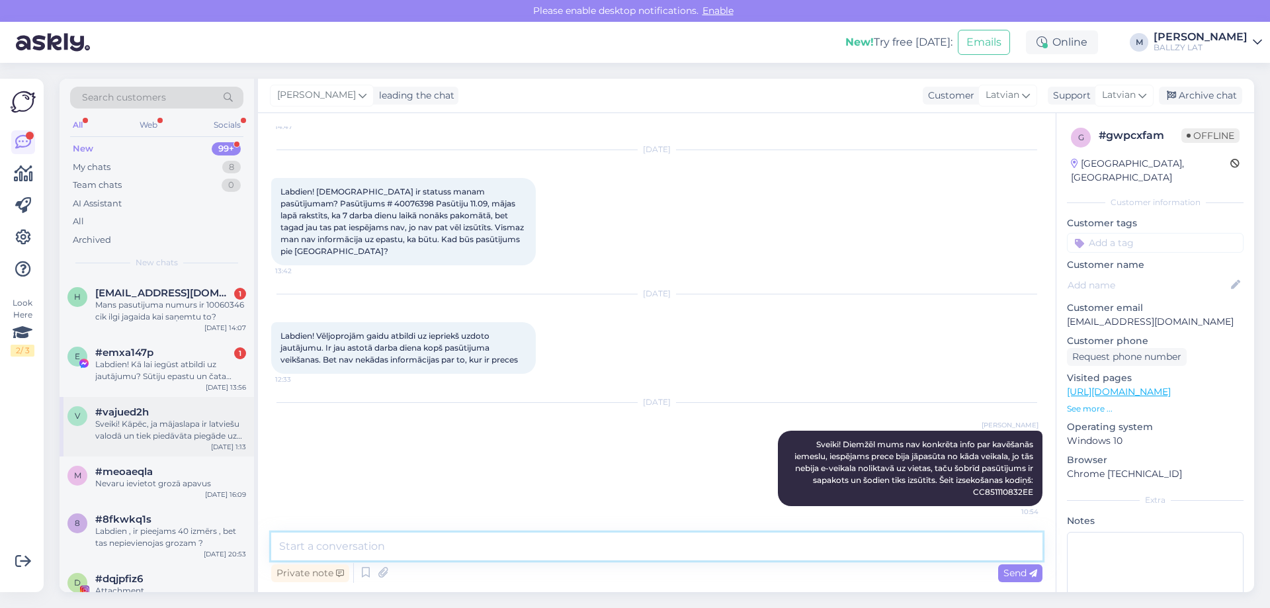
scroll to position [331, 0]
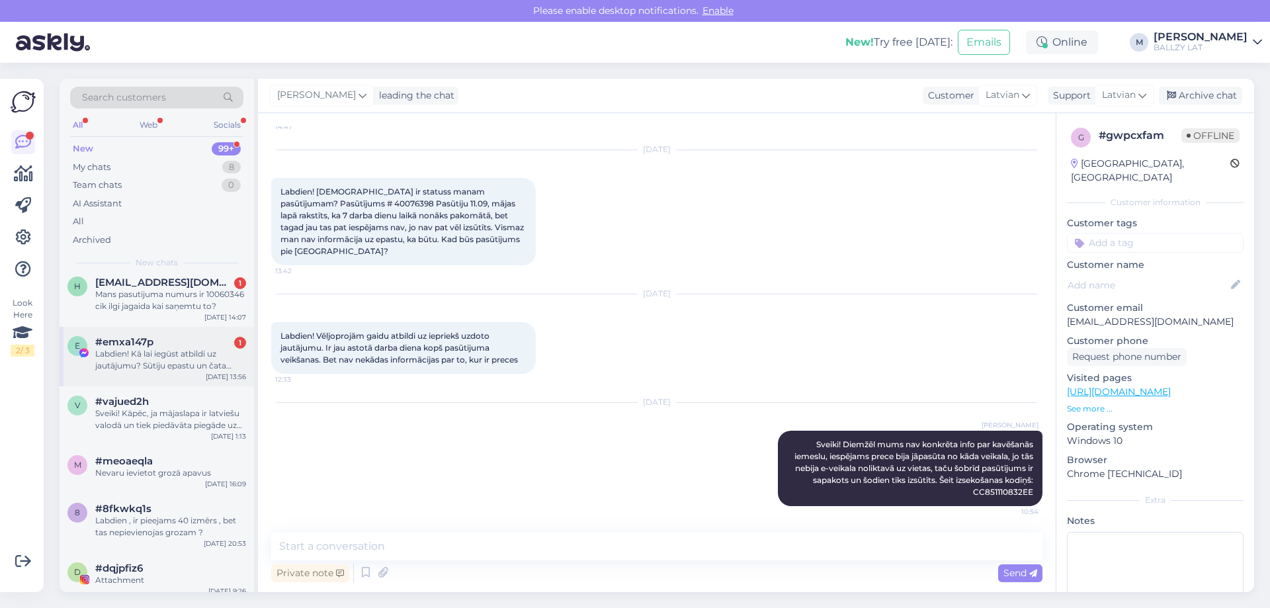
click at [175, 344] on div "#emxa147p 1" at bounding box center [170, 342] width 151 height 12
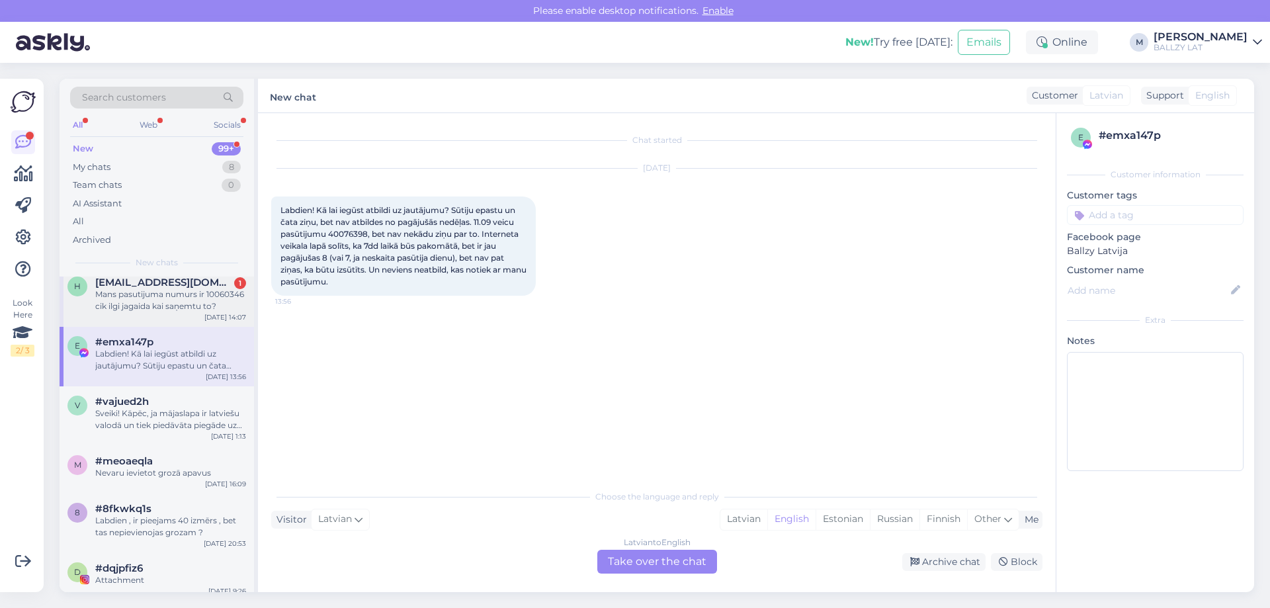
click at [177, 298] on div "Mans pasutijuma numurs ir 10060346 cik ilgi jagaida kai saņemtu to?" at bounding box center [170, 300] width 151 height 24
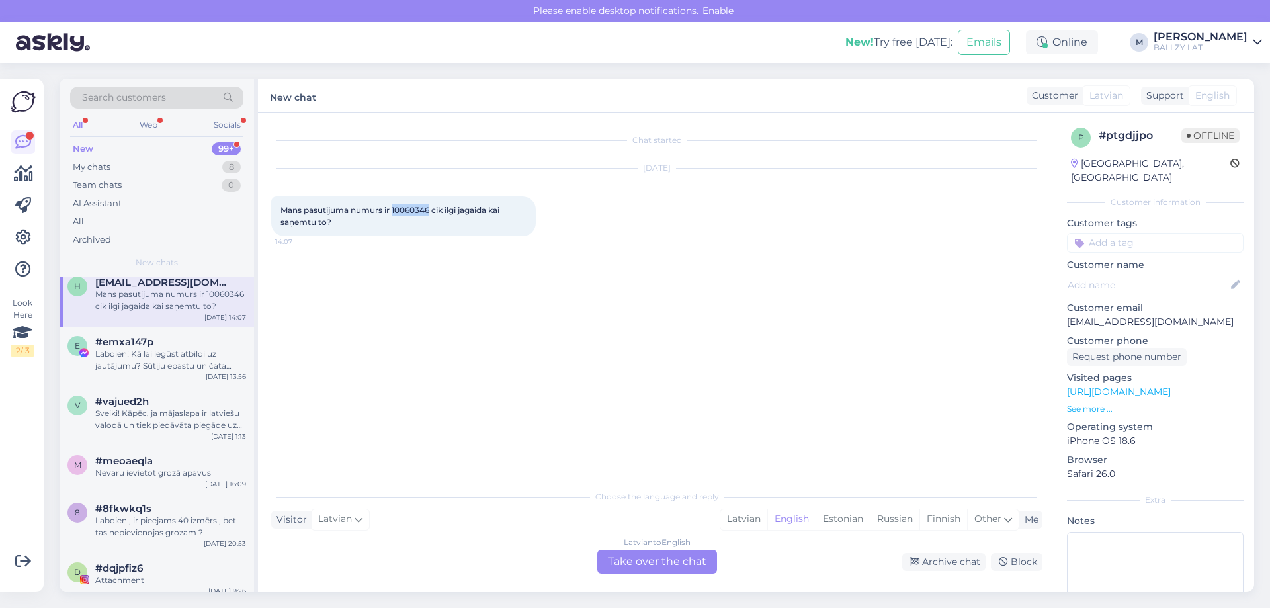
drag, startPoint x: 394, startPoint y: 210, endPoint x: 433, endPoint y: 210, distance: 38.4
click at [433, 210] on span "Mans pasutijuma numurs ir 10060346 cik ilgi jagaida kai saņemtu to?" at bounding box center [391, 216] width 221 height 22
copy span "10060346"
click at [752, 515] on div "Latvian" at bounding box center [743, 519] width 47 height 20
click at [648, 556] on div "Latvian to Latvian Take over the chat" at bounding box center [657, 562] width 120 height 24
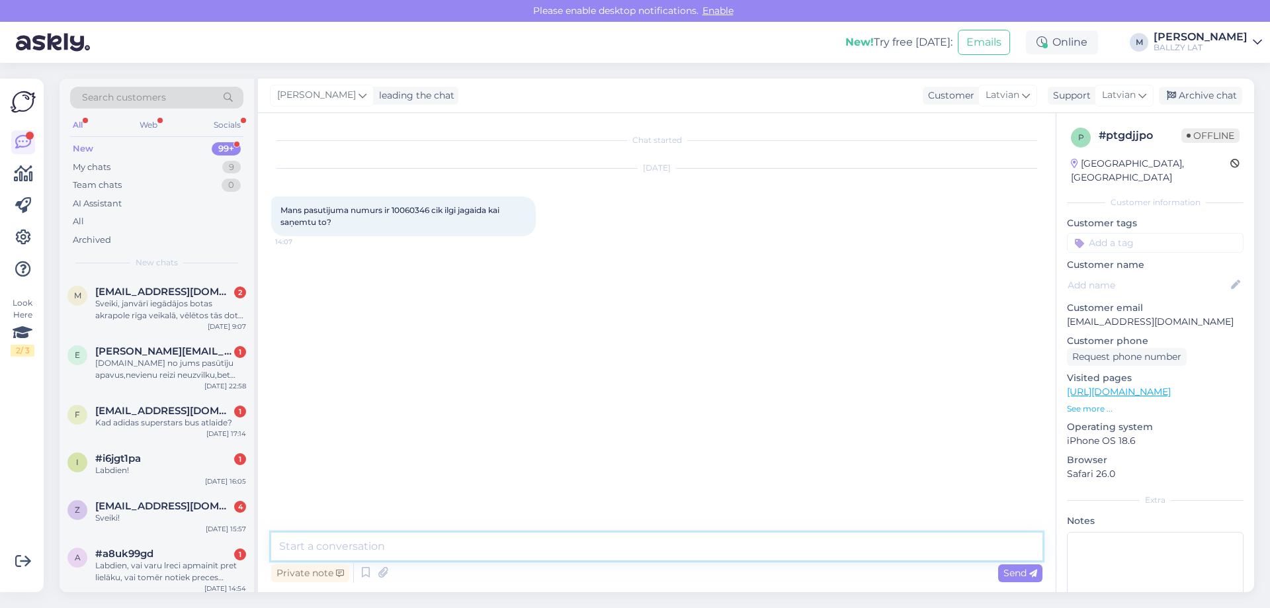
click at [448, 552] on textarea at bounding box center [656, 547] width 771 height 28
paste textarea "CC851013420EE"
type textarea "Sveiki! Ir jau sapakots, visticamāk šodien izsūtīsim. Šeit Omniva izsekošanas n…"
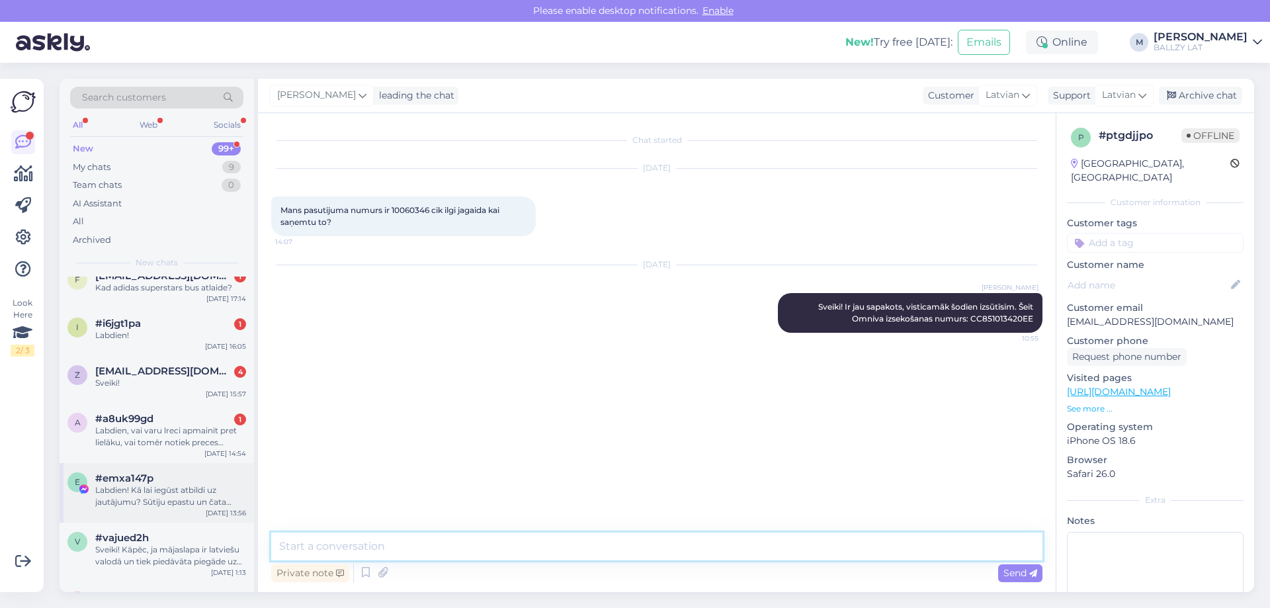
scroll to position [132, 0]
click at [178, 429] on div "Labdien, vai varu lreci apmainīt pret lielāku, vai tomēr notiek preces atgrieša…" at bounding box center [170, 439] width 151 height 24
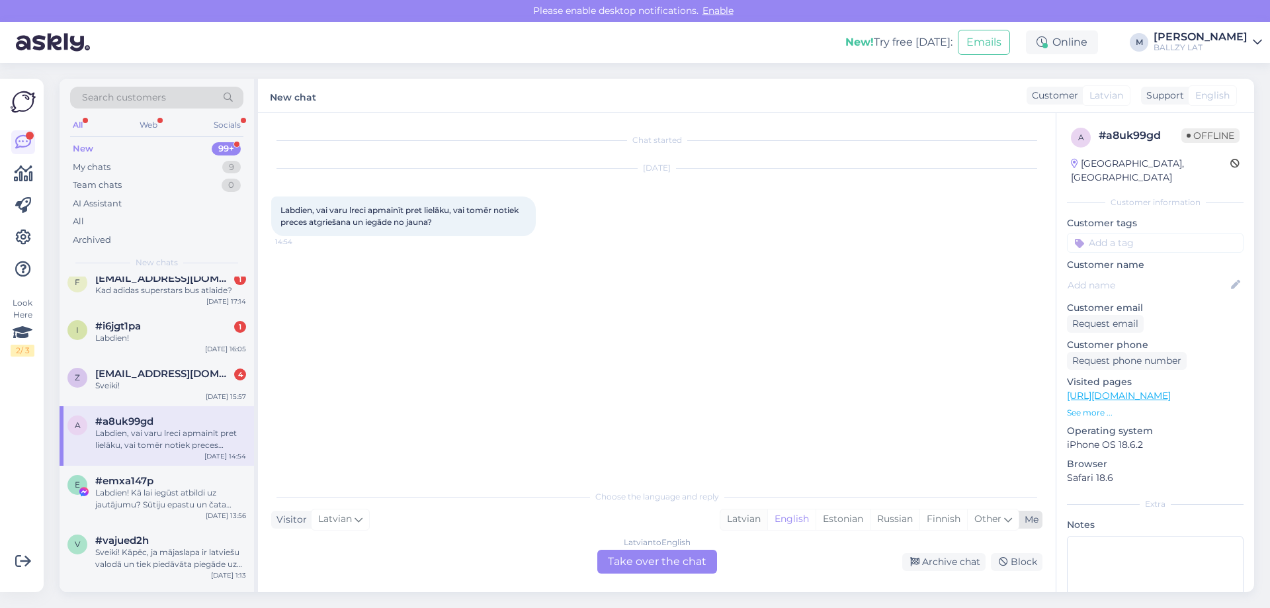
click at [750, 523] on div "Latvian" at bounding box center [743, 519] width 47 height 20
click at [660, 557] on div "Latvian to Latvian Take over the chat" at bounding box center [657, 562] width 120 height 24
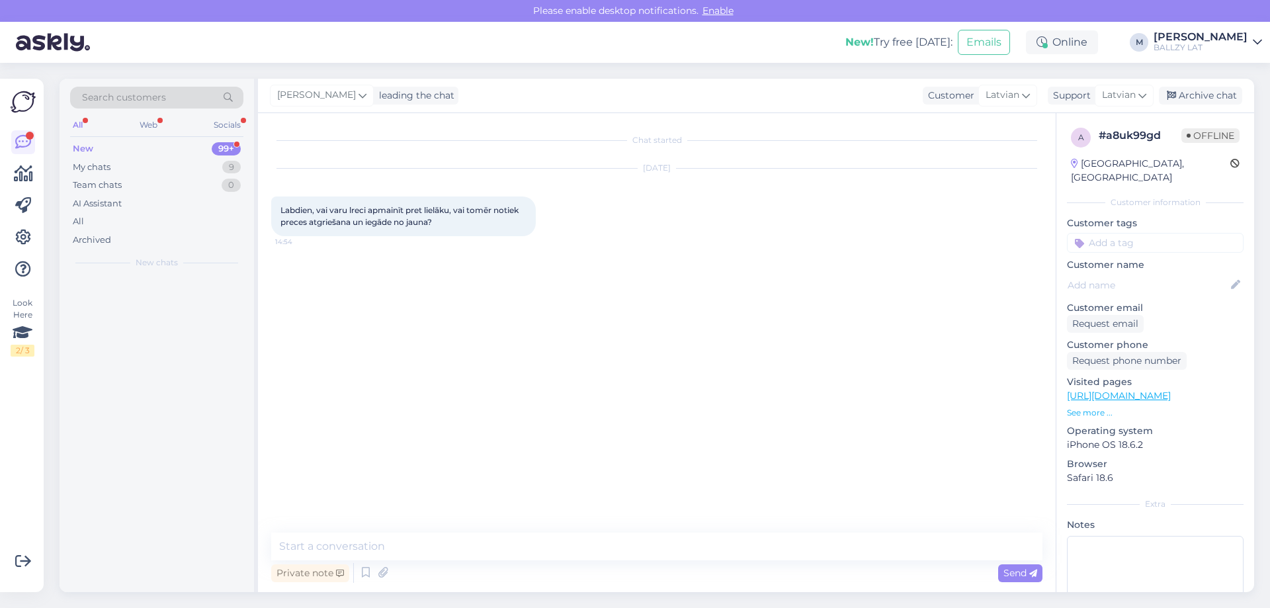
scroll to position [0, 0]
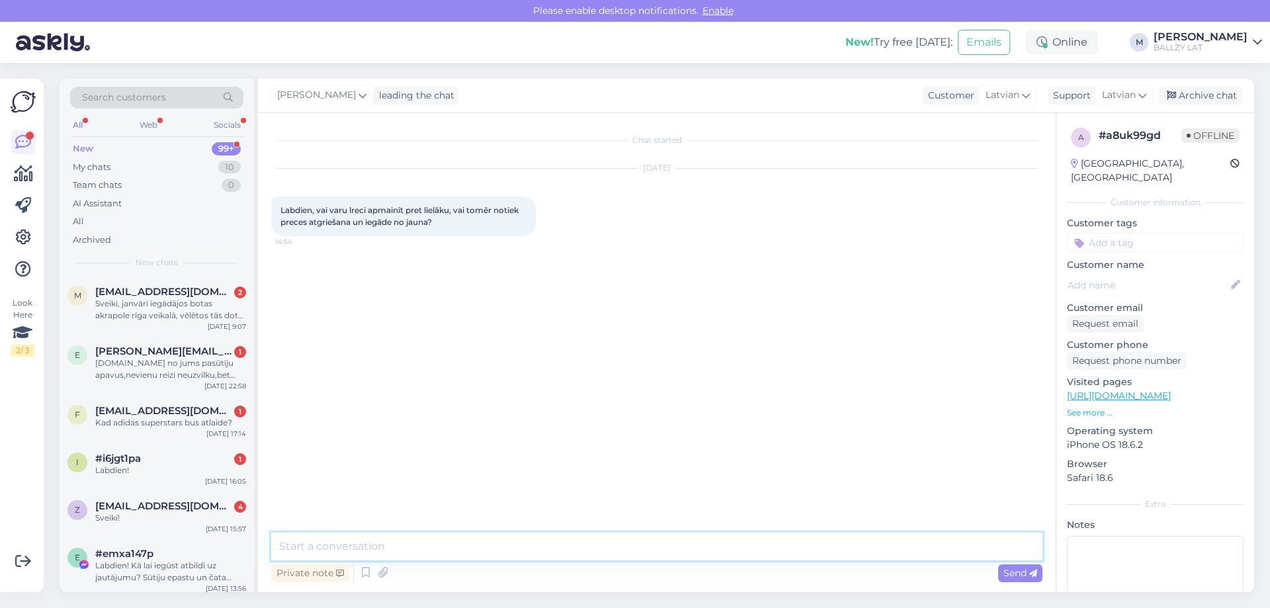
click at [452, 542] on textarea at bounding box center [656, 547] width 771 height 28
type textarea "Sveiki! Vienīgā opcija ir veikt atgriešanu un taisīt jaunu pasūtījumu. Citas ie…"
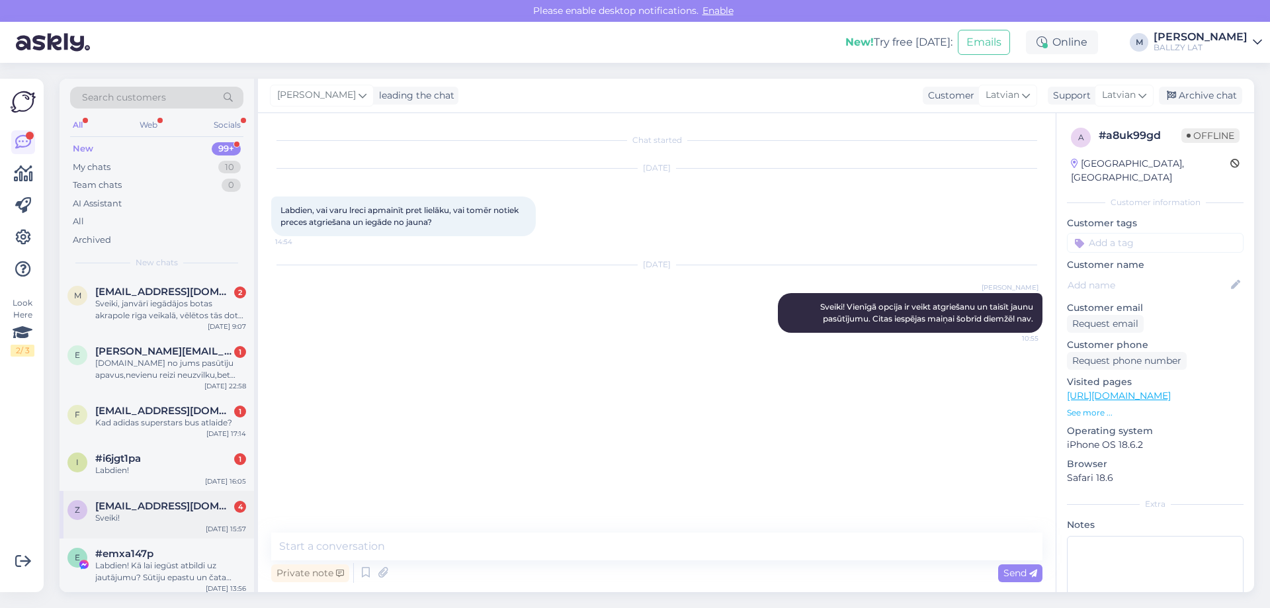
click at [197, 505] on span "[EMAIL_ADDRESS][DOMAIN_NAME]" at bounding box center [164, 506] width 138 height 12
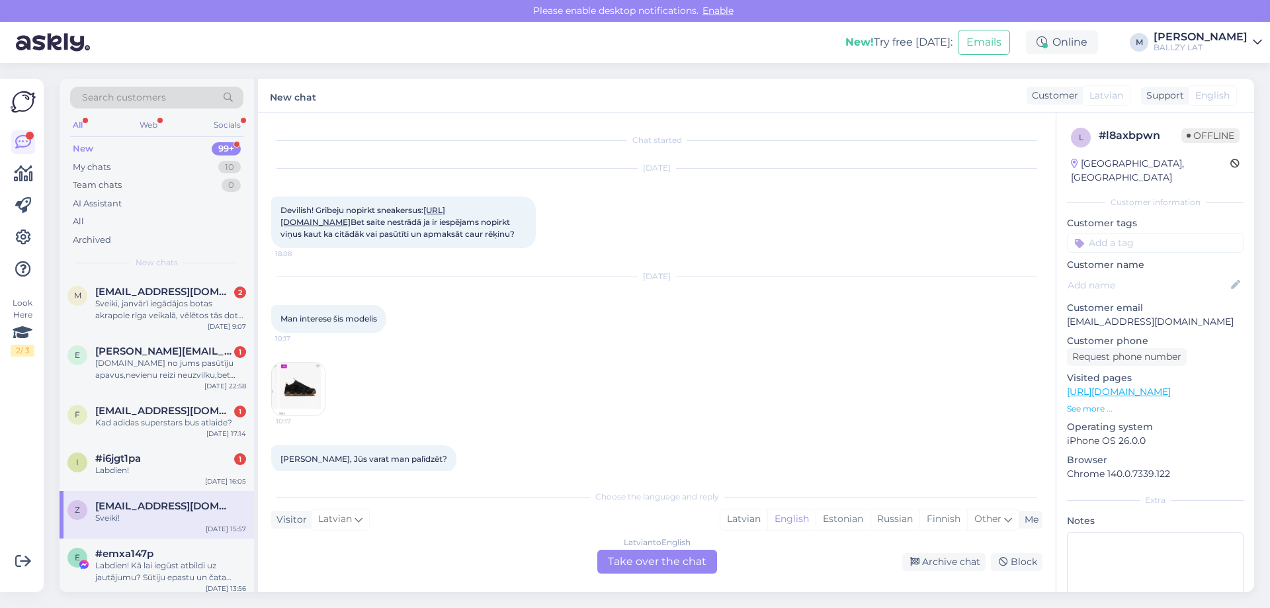
click at [445, 222] on link "[URL][DOMAIN_NAME]" at bounding box center [363, 216] width 165 height 22
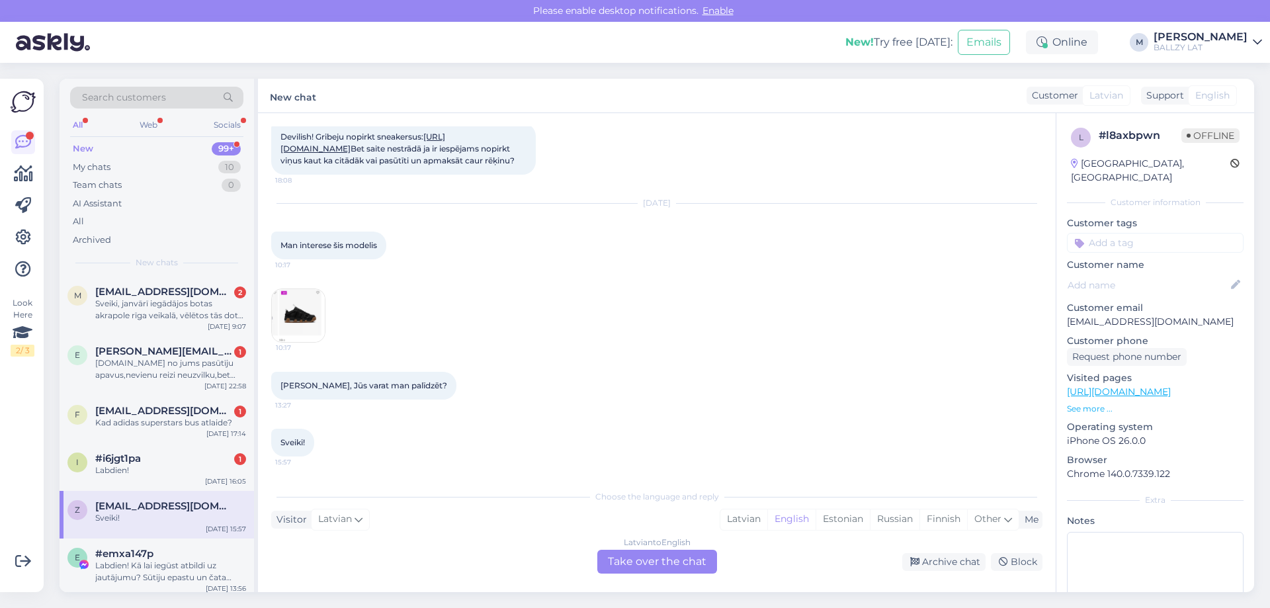
scroll to position [85, 0]
click at [305, 308] on img at bounding box center [298, 315] width 53 height 53
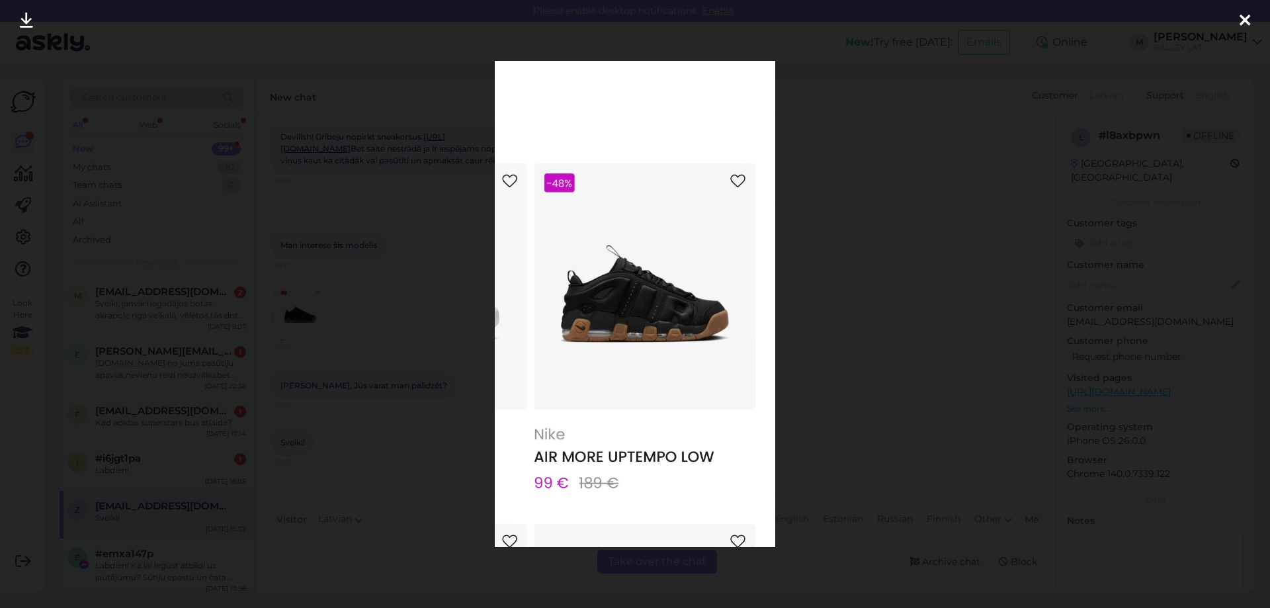
click at [402, 298] on div at bounding box center [635, 304] width 1270 height 608
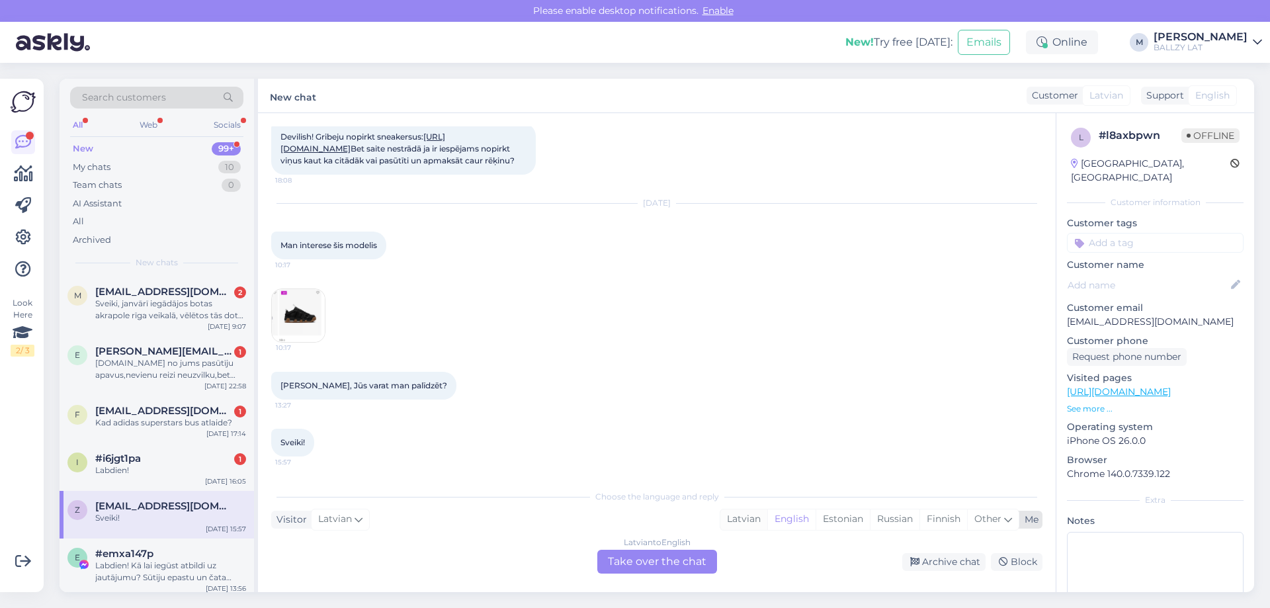
click at [738, 516] on div "Latvian" at bounding box center [743, 519] width 47 height 20
click at [682, 560] on div "Latvian to Latvian Take over the chat" at bounding box center [657, 562] width 120 height 24
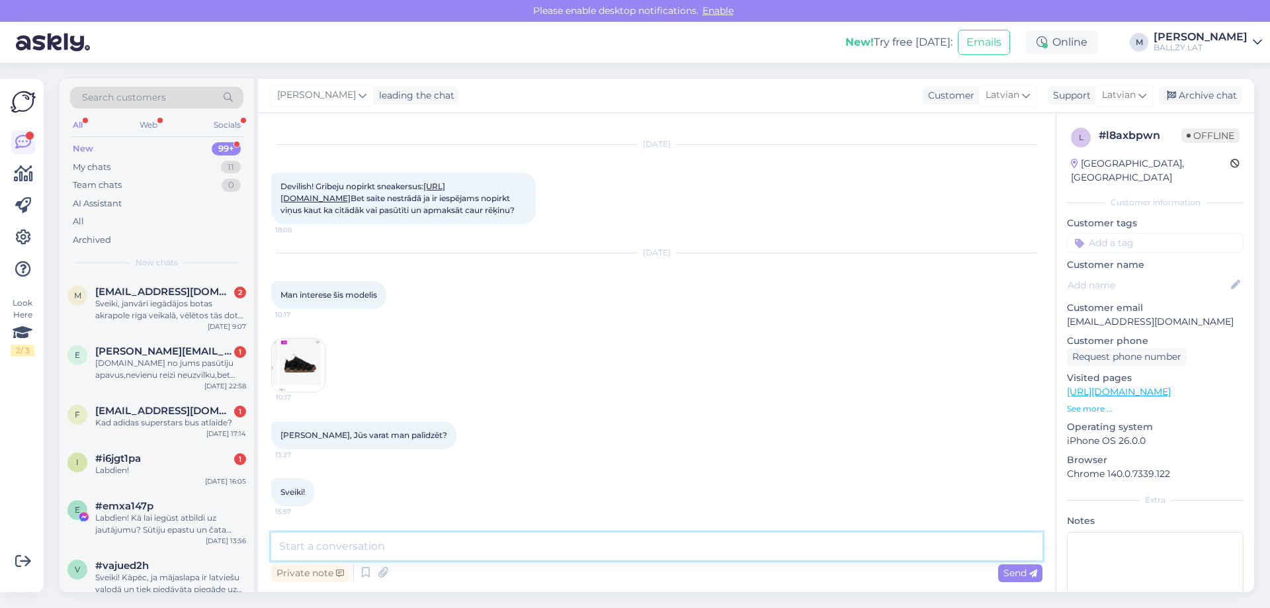
click at [410, 539] on textarea at bounding box center [656, 547] width 771 height 28
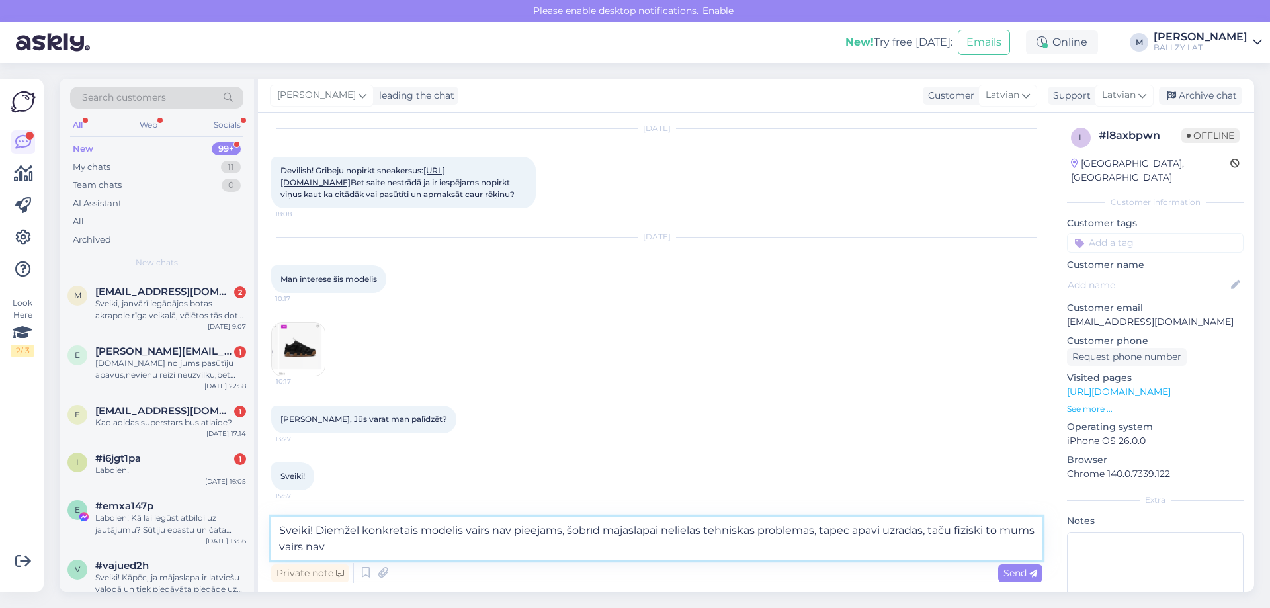
type textarea "Sveiki! Diemžēl konkrētais modelis vairs nav pieejams, šobrīd mājaslapai neliel…"
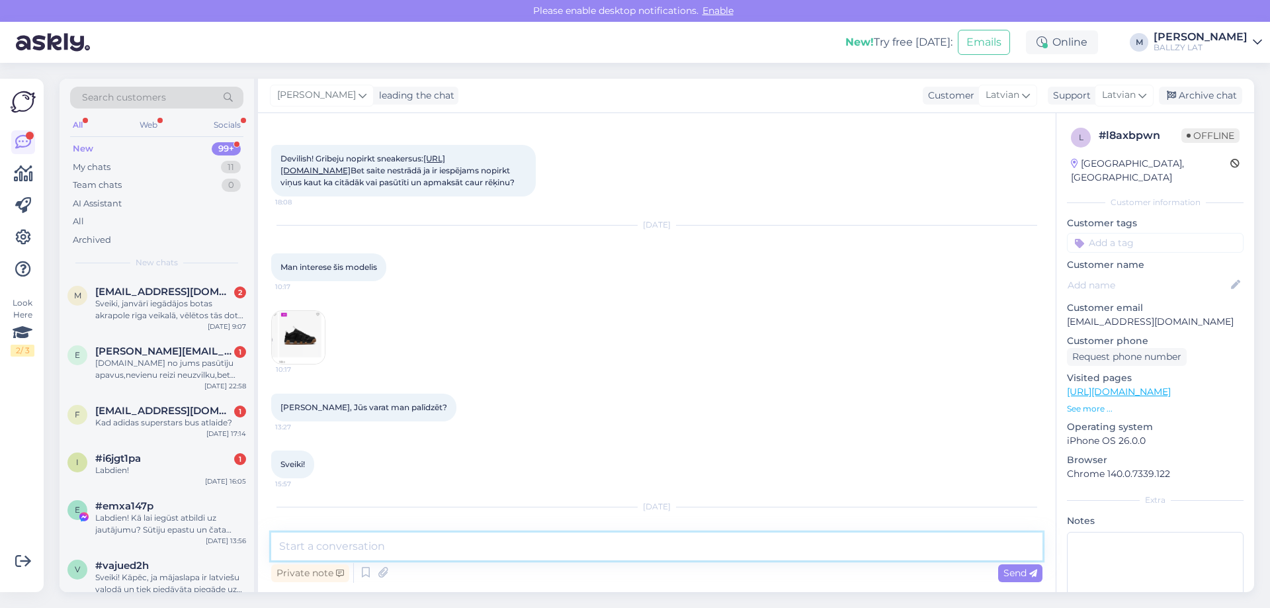
scroll to position [144, 0]
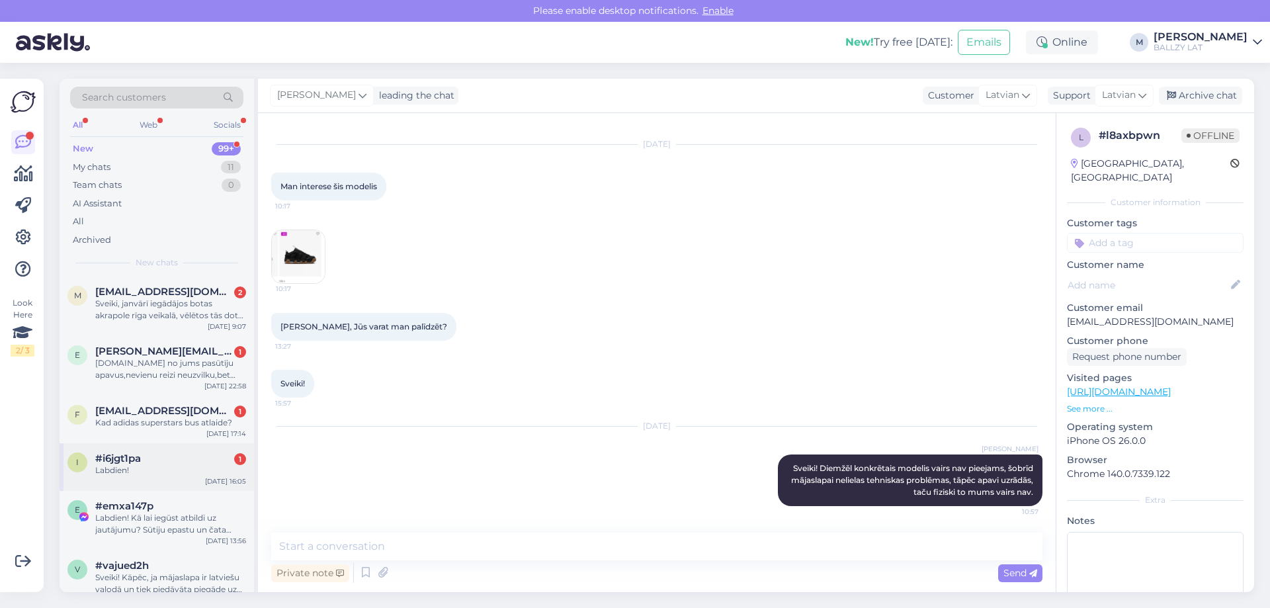
click at [145, 472] on div "Labdien!" at bounding box center [170, 470] width 151 height 12
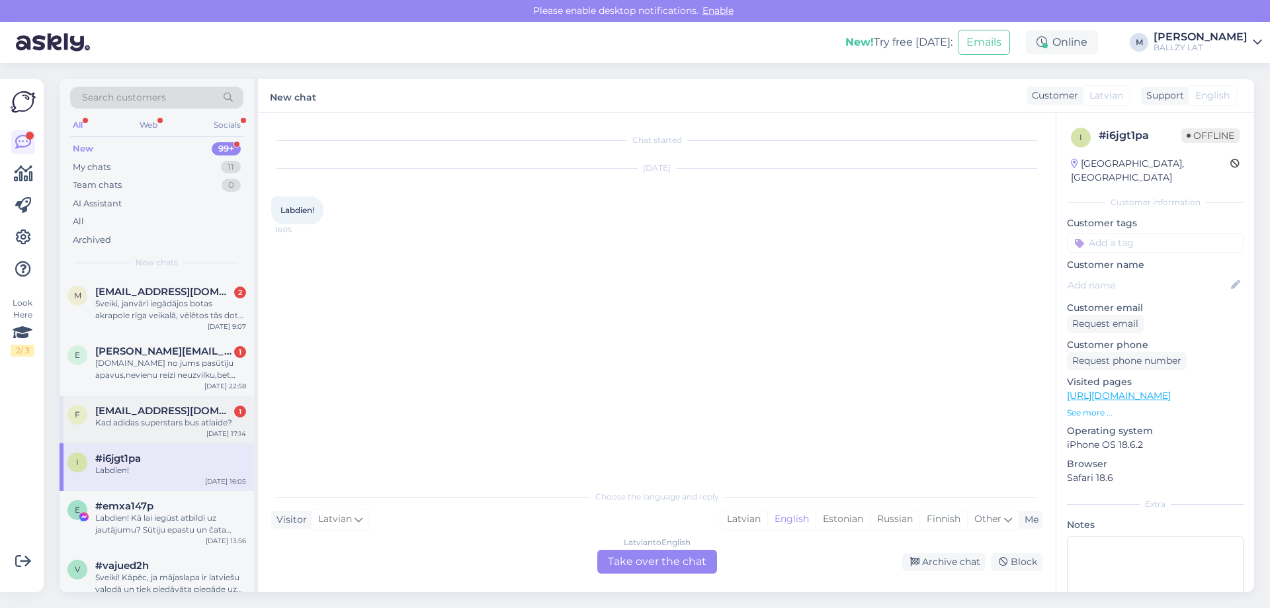
click at [184, 423] on div "Kad adidas superstars bus atlaide?" at bounding box center [170, 423] width 151 height 12
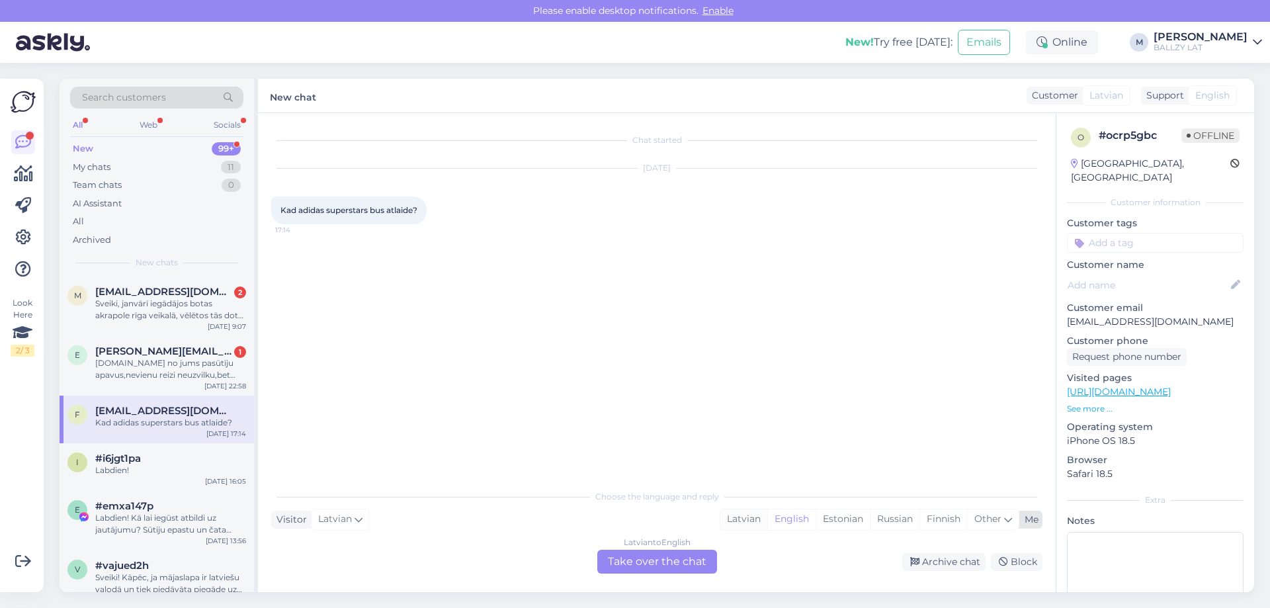
click at [731, 514] on div "Latvian" at bounding box center [743, 519] width 47 height 20
click at [661, 550] on div "Latvian to Latvian Take over the chat" at bounding box center [657, 562] width 120 height 24
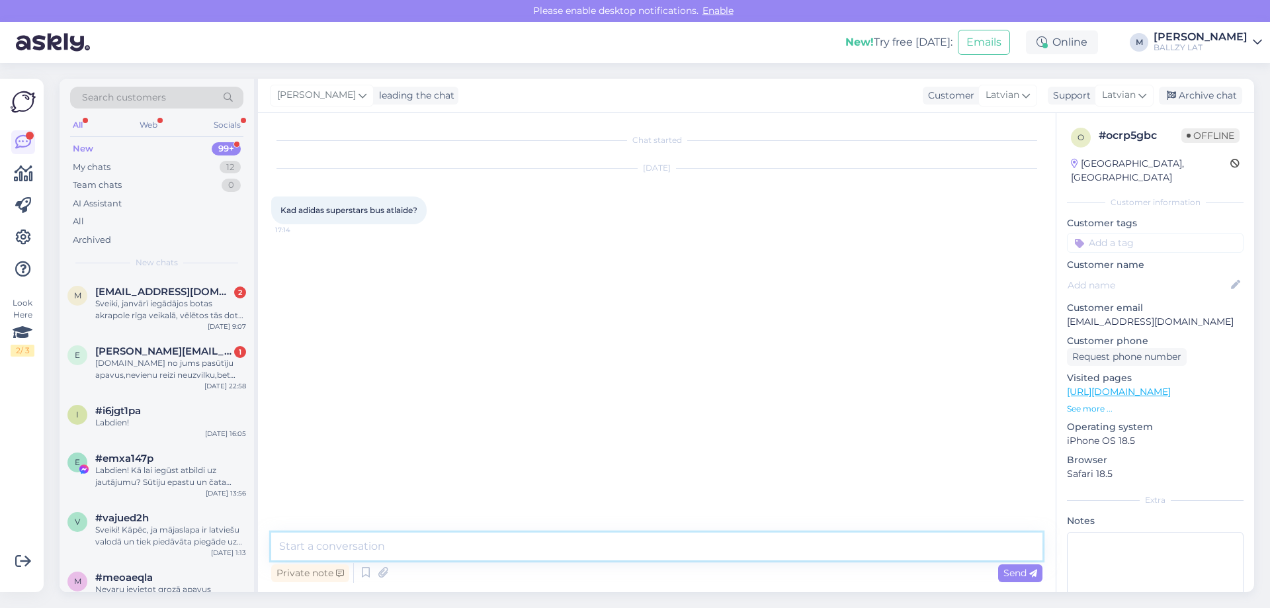
drag, startPoint x: 541, startPoint y: 553, endPoint x: 532, endPoint y: 552, distance: 9.4
click at [539, 554] on textarea at bounding box center [656, 547] width 771 height 28
paste textarea "[URL][DOMAIN_NAME]"
type textarea "Sveiki! Ir atlaide vairākām krāsām! [URL][DOMAIN_NAME]"
click at [171, 365] on div "[DOMAIN_NAME] no jums pasūtīju apavus,nevienu reizi neuzvilku,bet aizmirsu atgr…" at bounding box center [170, 369] width 151 height 24
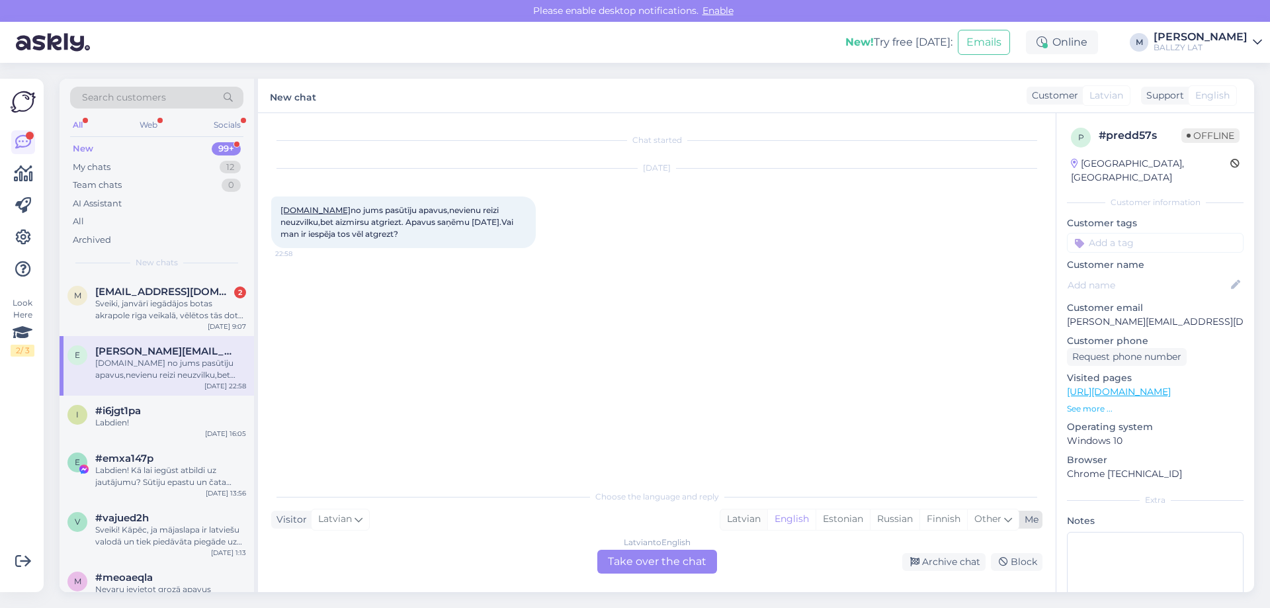
click at [743, 513] on div "Latvian" at bounding box center [743, 519] width 47 height 20
click at [640, 563] on div "Latvian to Latvian Take over the chat" at bounding box center [657, 562] width 120 height 24
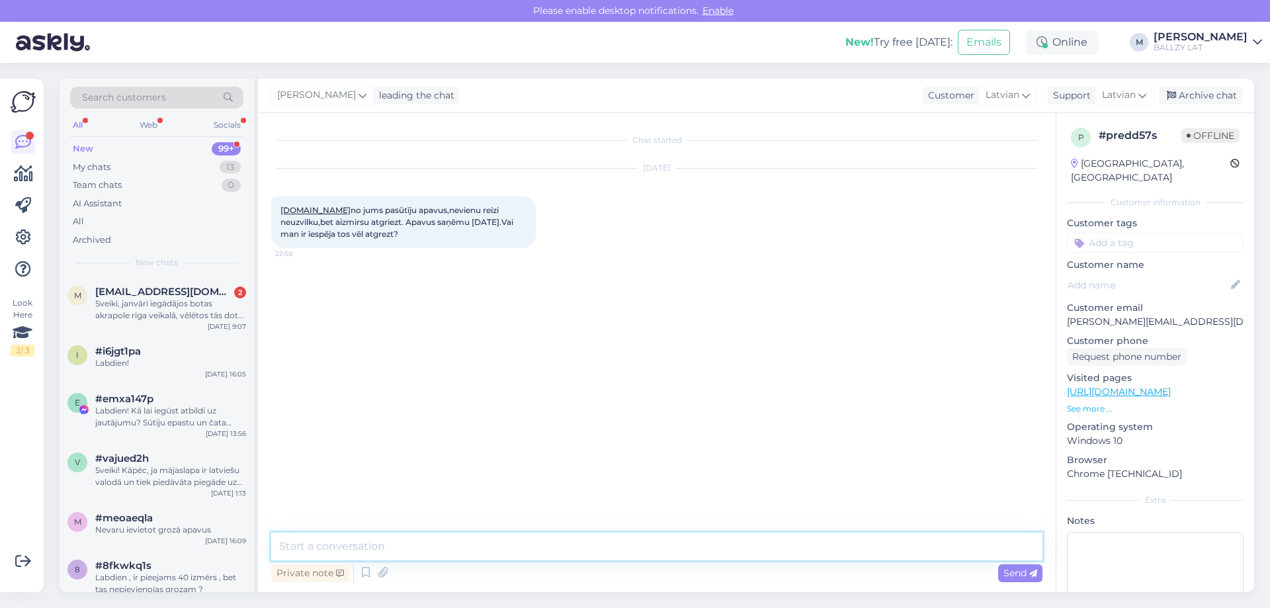
click at [451, 545] on textarea at bounding box center [656, 547] width 771 height 28
type textarea "Sveiki! Atgriešanas kods derīgs 14 dienas, šodien vēl vajadzētu būt aktīvam."
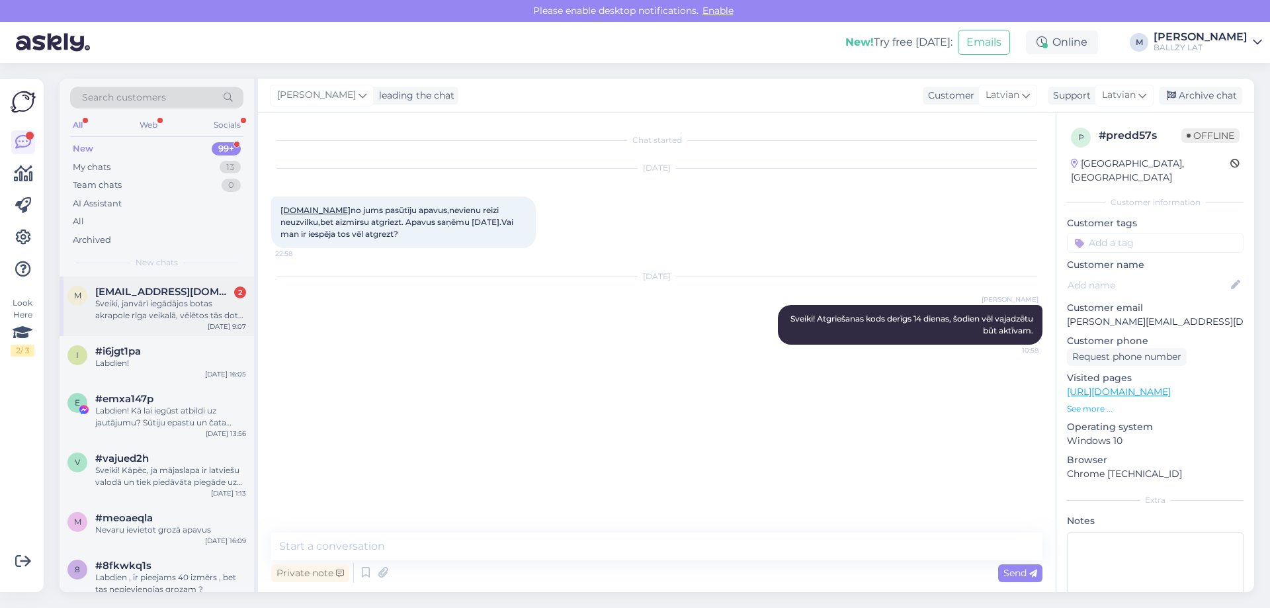
click at [200, 311] on div "Sveiki, janvārī iegādājos botas akrapole rīga veikalā, vēlētos tās dot uz garan…" at bounding box center [170, 310] width 151 height 24
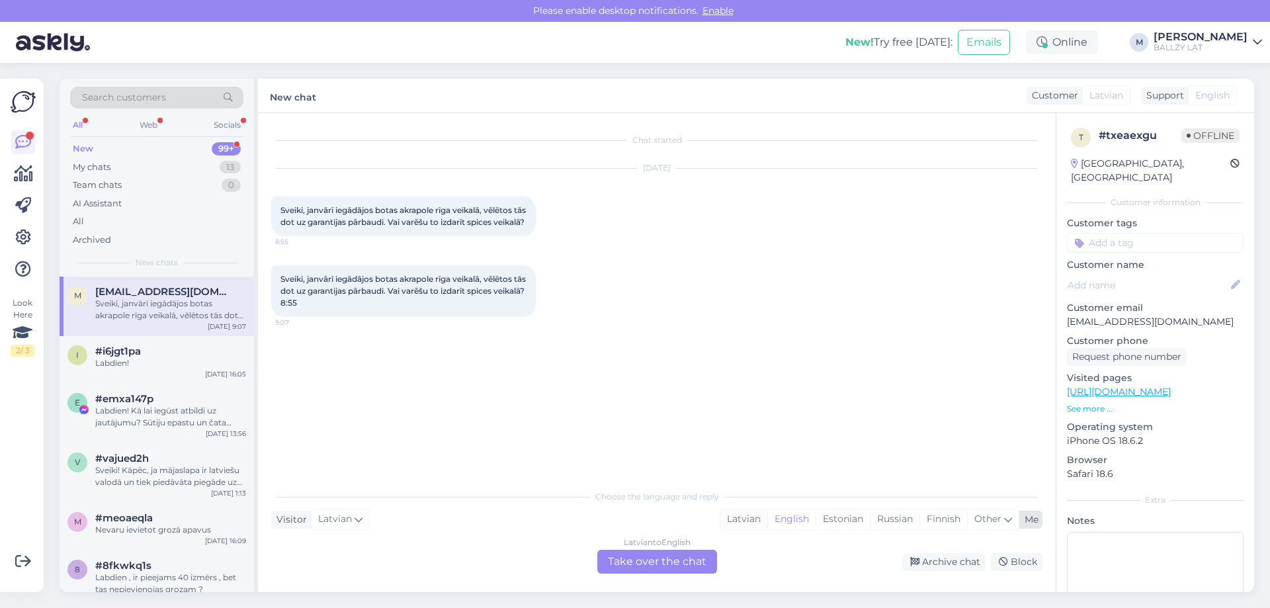
click at [738, 519] on div "Latvian" at bounding box center [743, 519] width 47 height 20
click at [667, 563] on div "Latvian to Latvian Take over the chat" at bounding box center [657, 562] width 120 height 24
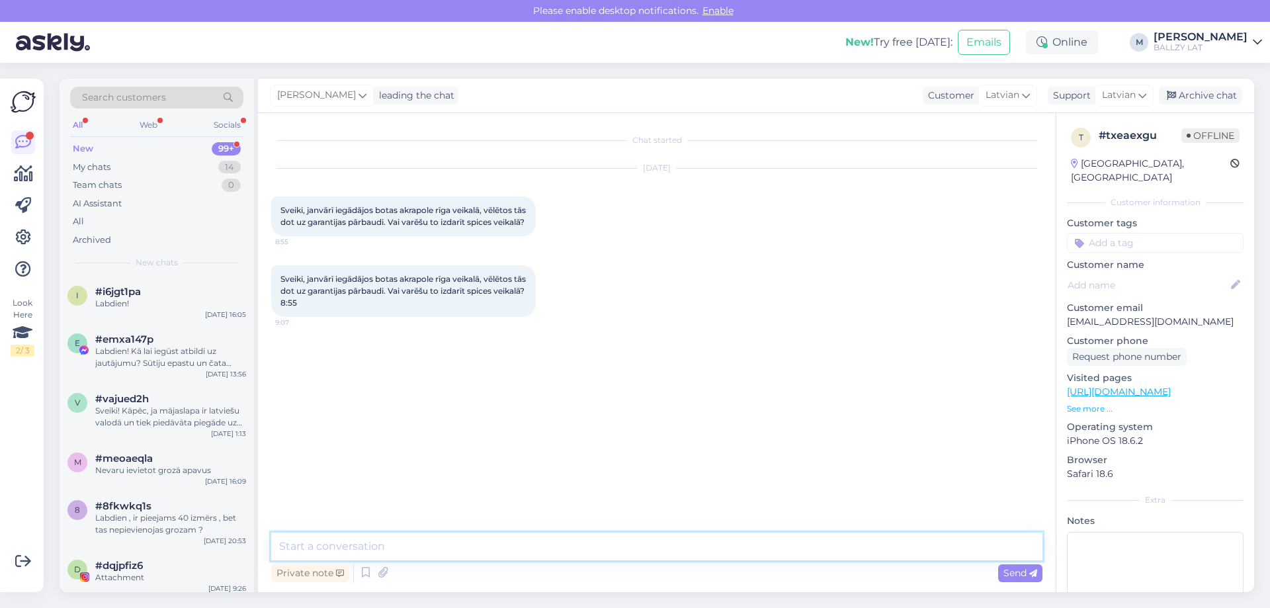
click at [587, 555] on textarea at bounding box center [656, 547] width 771 height 28
type textarea "Sveiki! Nāksies aizbraukt uz [GEOGRAPHIC_DATA] tomēr, ja prece iegādāta uz viet…"
